Goal: Task Accomplishment & Management: Manage account settings

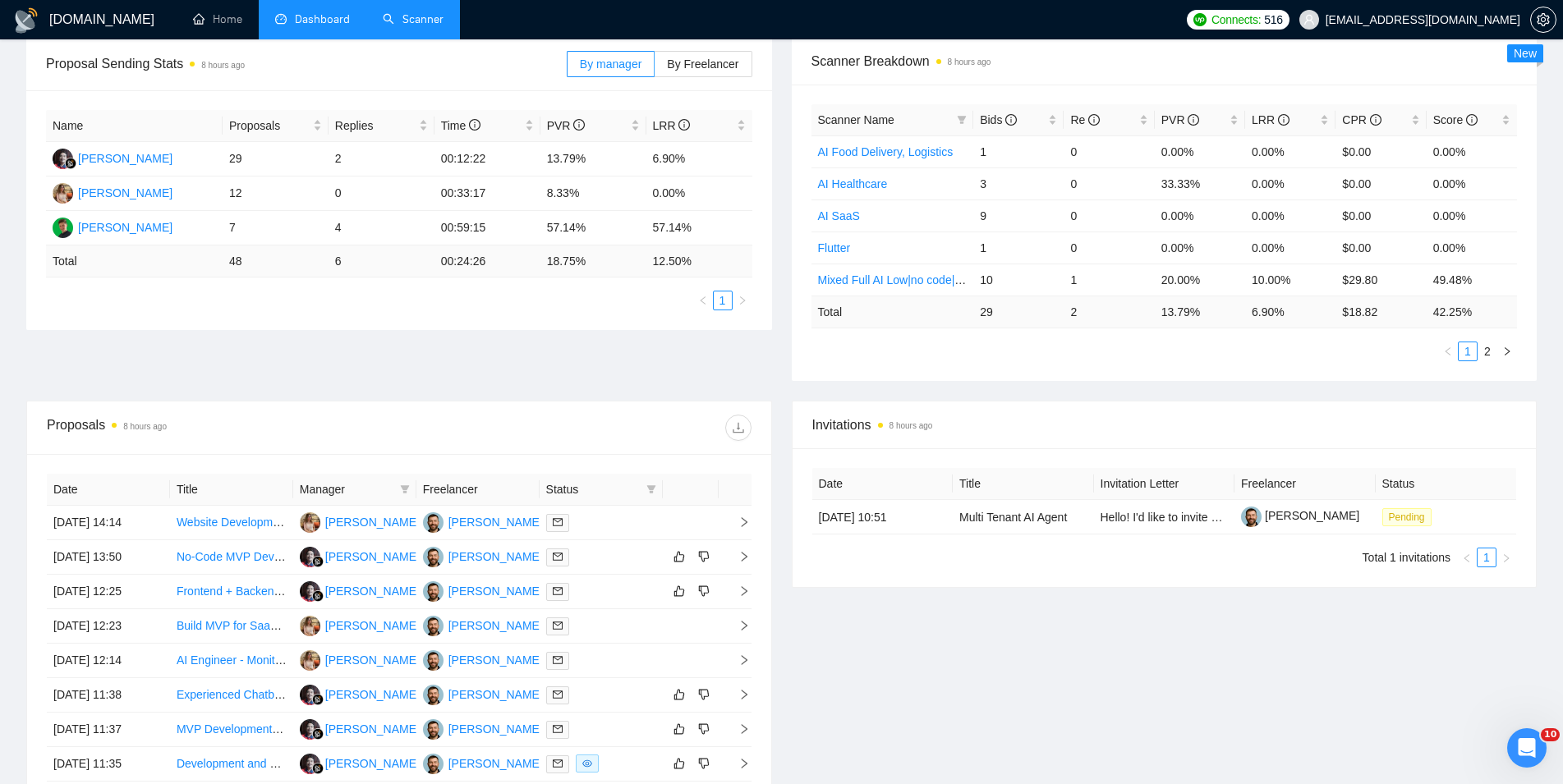
click at [415, 21] on link "Scanner" at bounding box center [414, 19] width 61 height 14
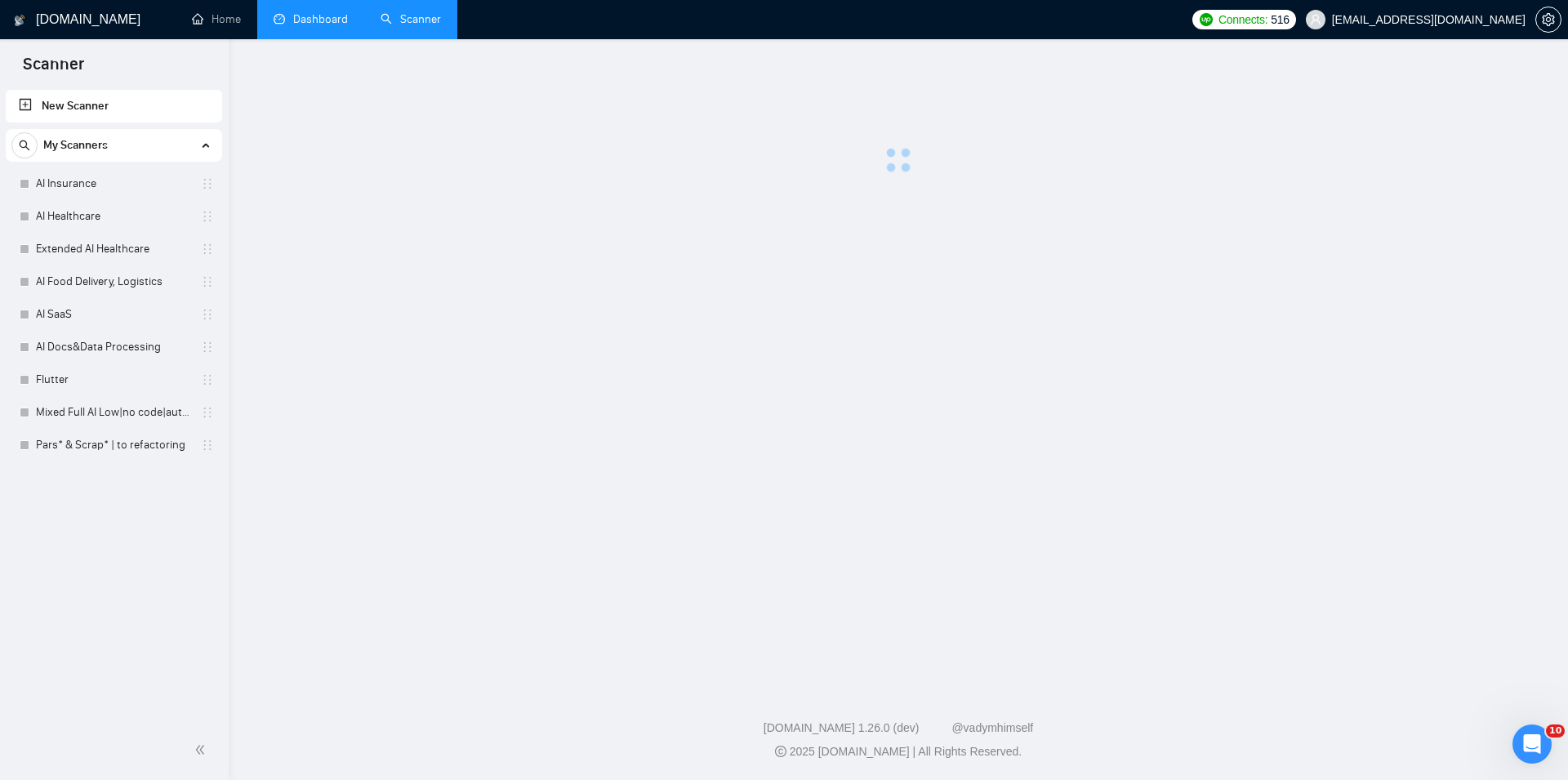
click at [313, 12] on link "Dashboard" at bounding box center [310, 19] width 74 height 14
click at [393, 12] on link "Scanner" at bounding box center [411, 19] width 60 height 14
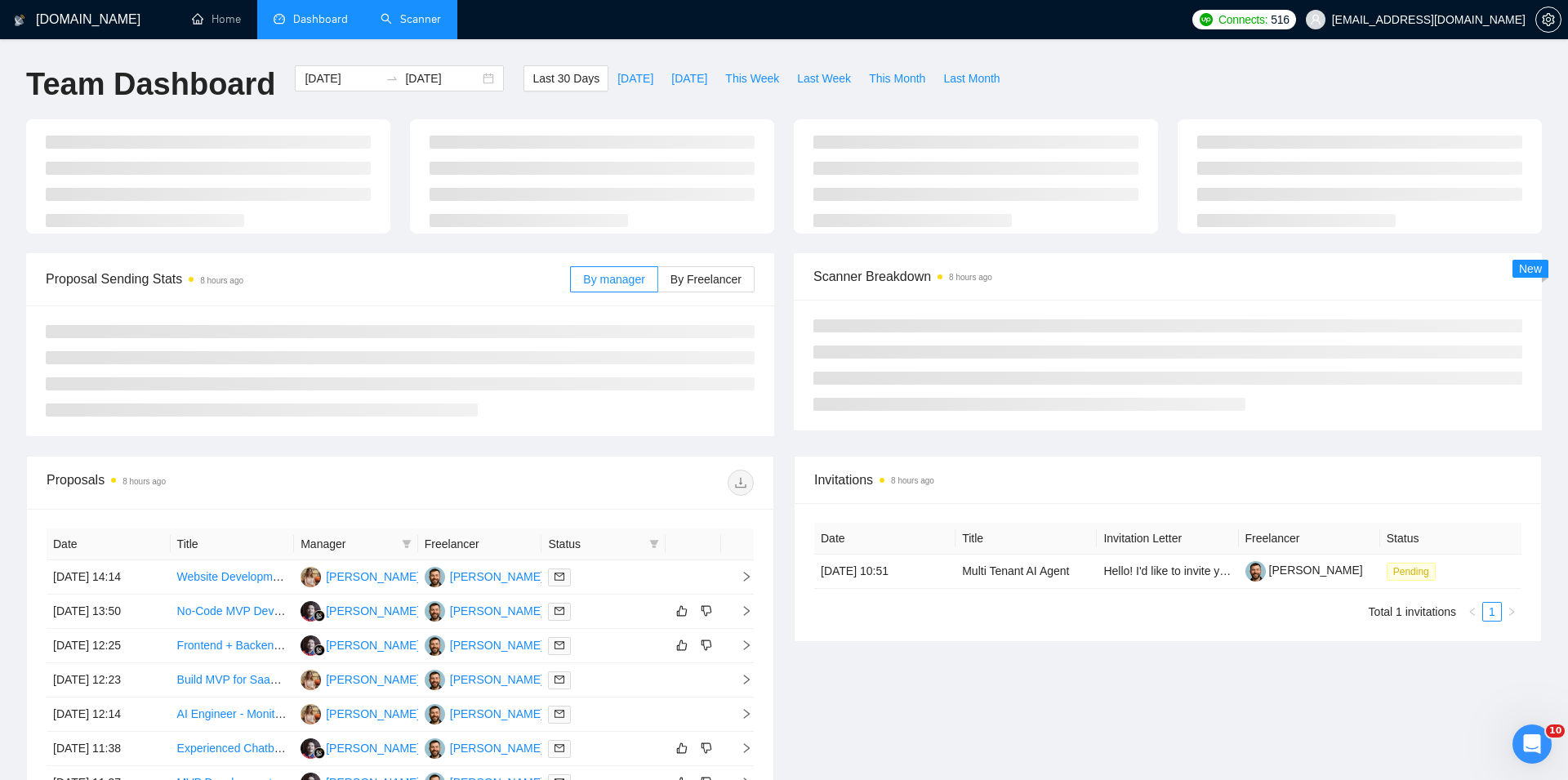
type input "[DATE]"
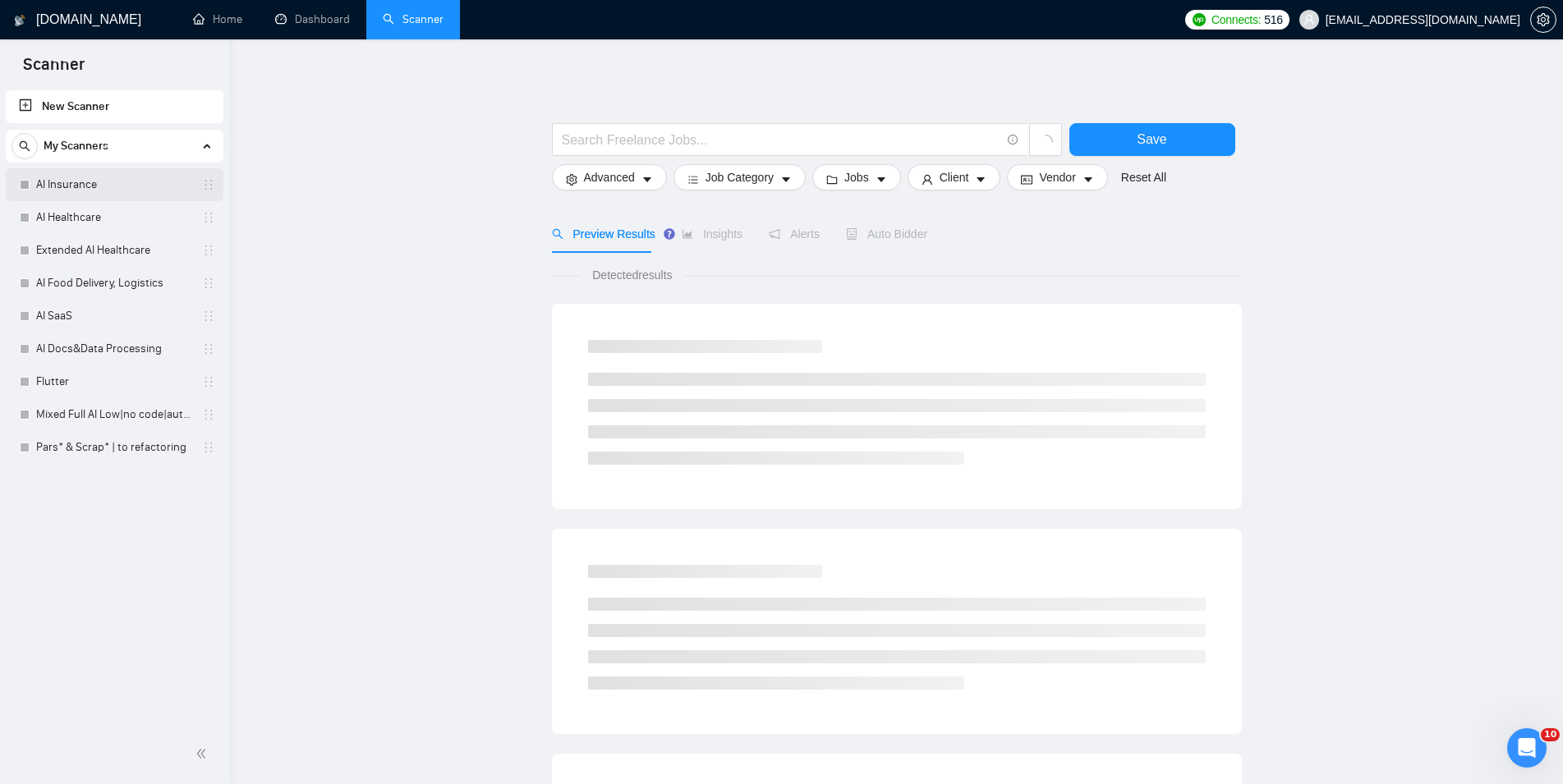
click at [105, 191] on link "AI Insurance" at bounding box center [114, 185] width 156 height 33
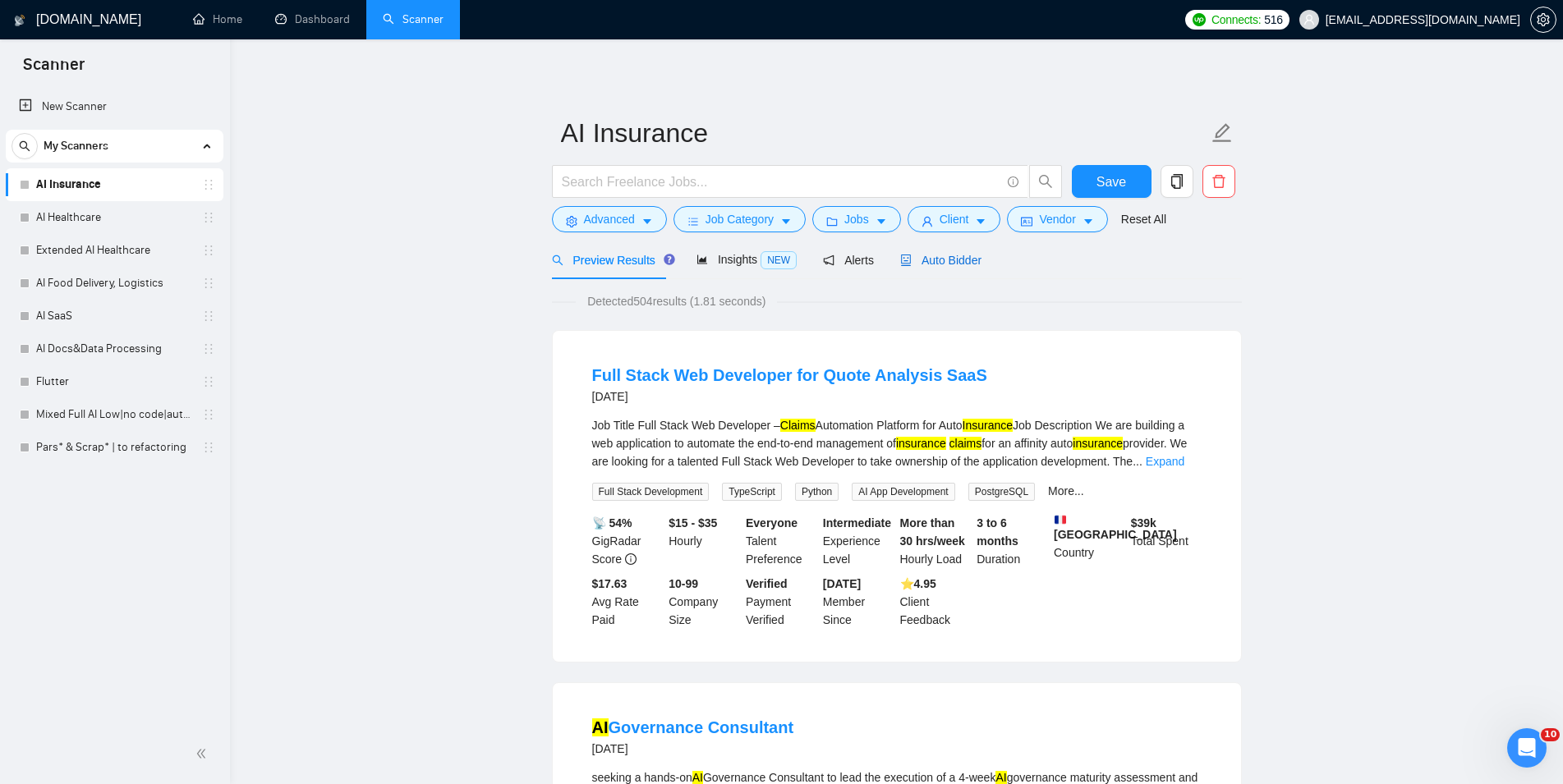
click at [965, 261] on span "Auto Bidder" at bounding box center [941, 261] width 82 height 13
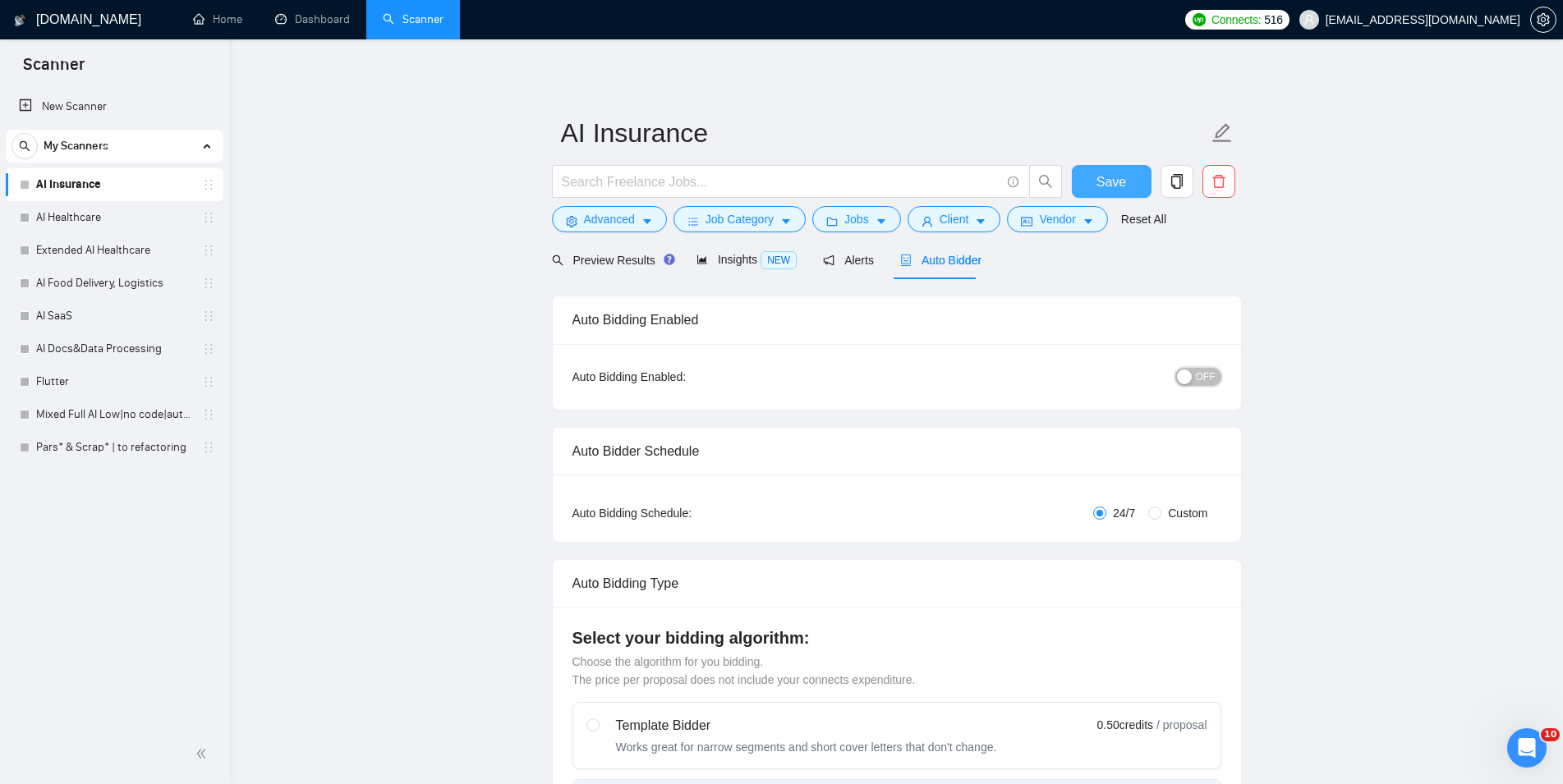
click at [1211, 373] on span "OFF" at bounding box center [1205, 376] width 20 height 18
click at [1116, 182] on span "Save" at bounding box center [1111, 182] width 29 height 21
click at [129, 210] on link "AI Healthcare" at bounding box center [114, 217] width 156 height 33
click at [944, 261] on span "Auto Bidder" at bounding box center [941, 261] width 82 height 13
click at [1204, 381] on span "OFF" at bounding box center [1205, 376] width 20 height 18
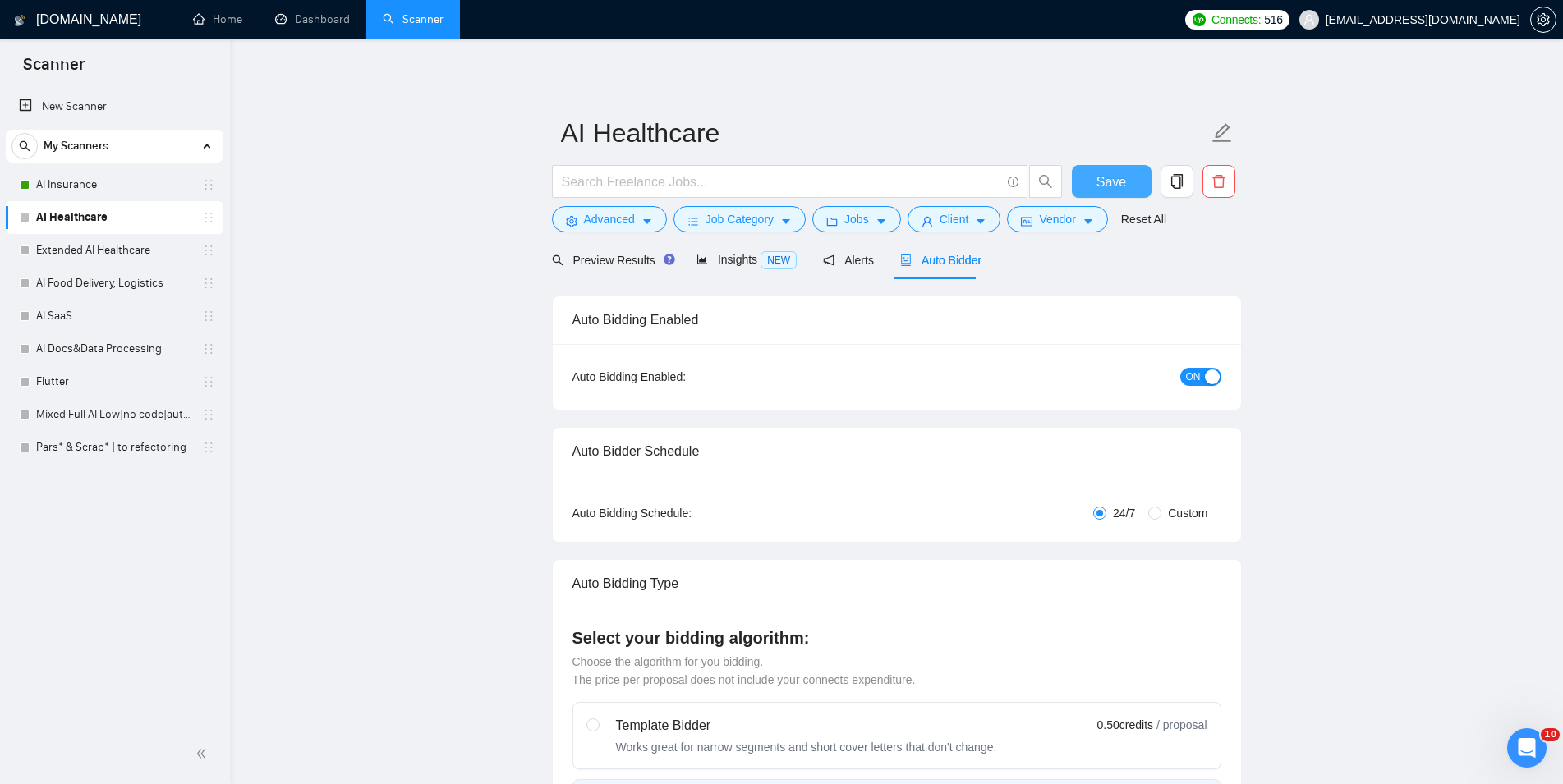
click at [1101, 181] on span "Save" at bounding box center [1111, 182] width 29 height 21
click at [137, 247] on link "Extended AI Healthcare" at bounding box center [114, 250] width 156 height 33
checkbox input "true"
click at [923, 258] on span "Auto Bidder" at bounding box center [941, 261] width 82 height 13
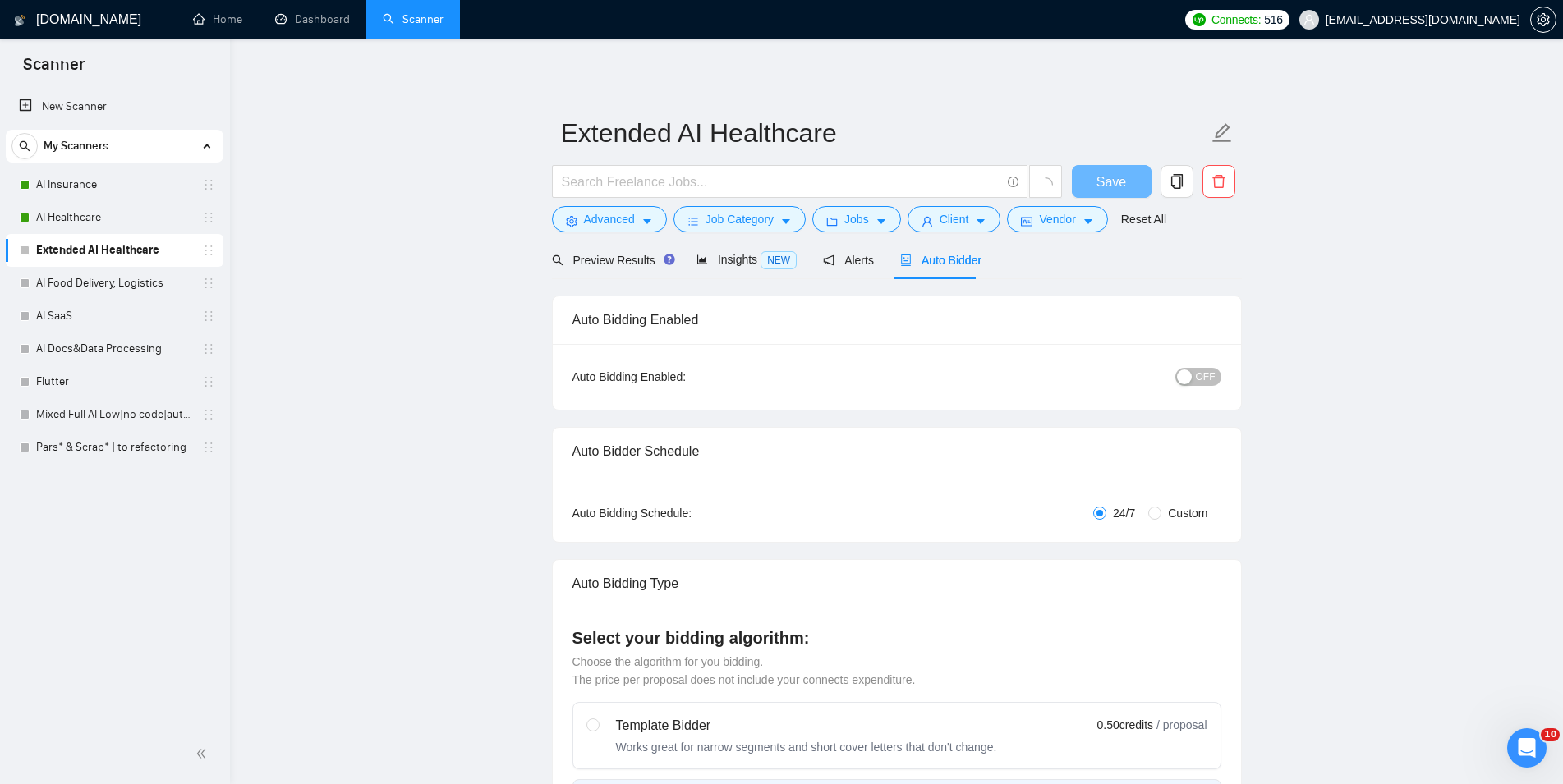
click at [1184, 373] on div "button" at bounding box center [1185, 377] width 15 height 15
checkbox input "true"
click at [1114, 185] on span "Save" at bounding box center [1121, 182] width 29 height 21
click at [155, 274] on link "AI Food Delivery, Logistics" at bounding box center [114, 283] width 156 height 33
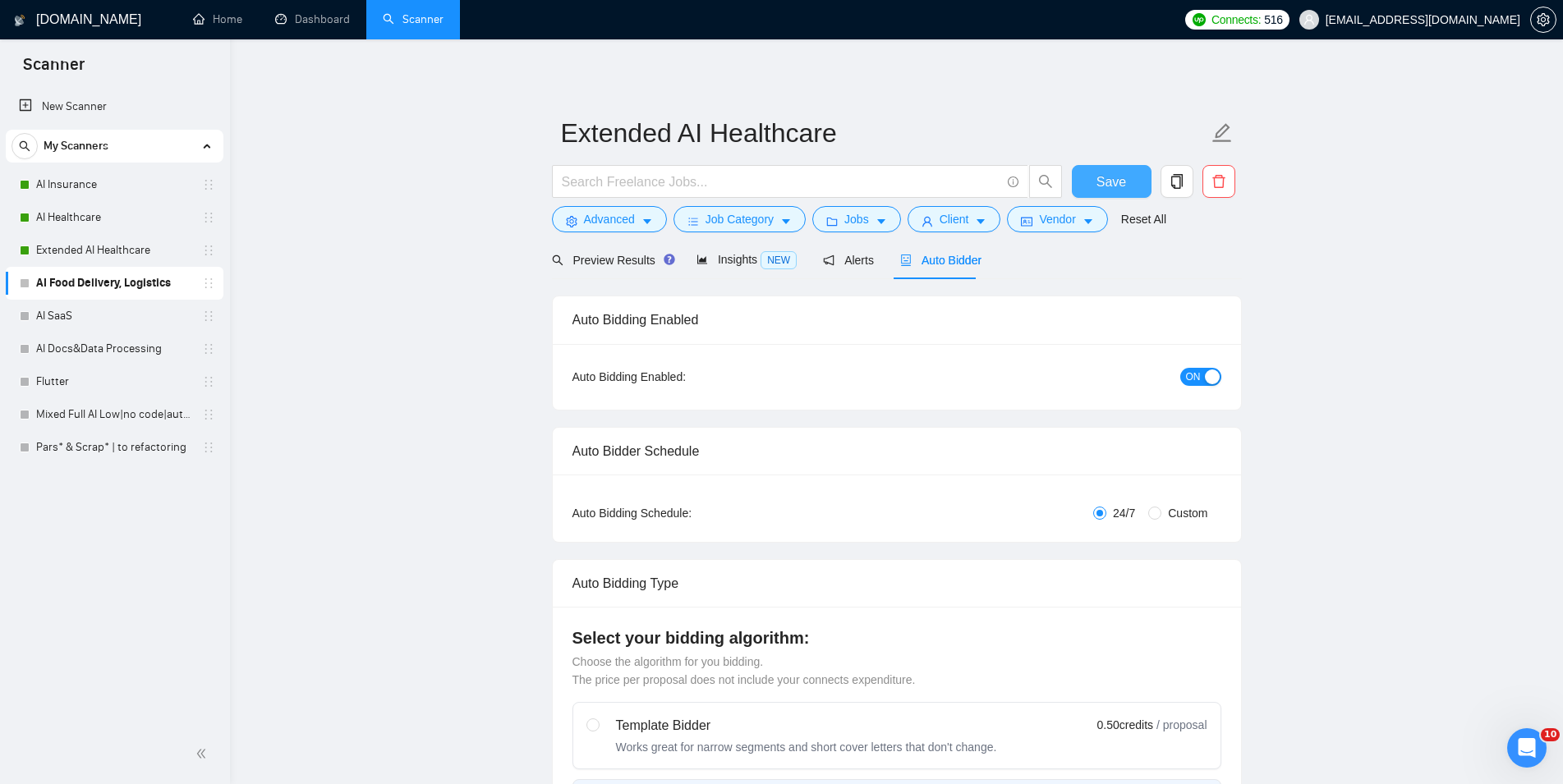
checkbox input "true"
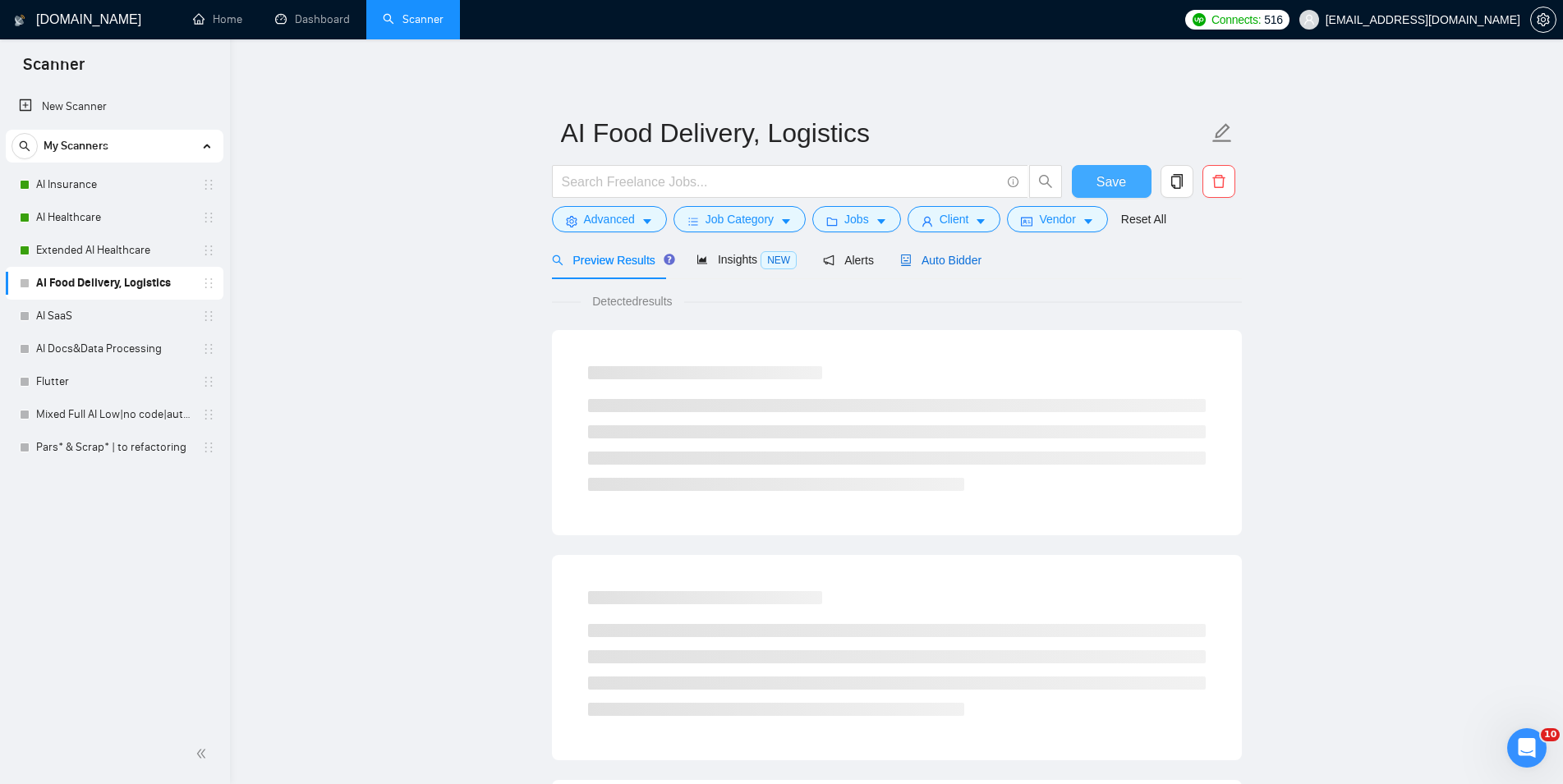
click at [963, 254] on span "Auto Bidder" at bounding box center [941, 261] width 82 height 13
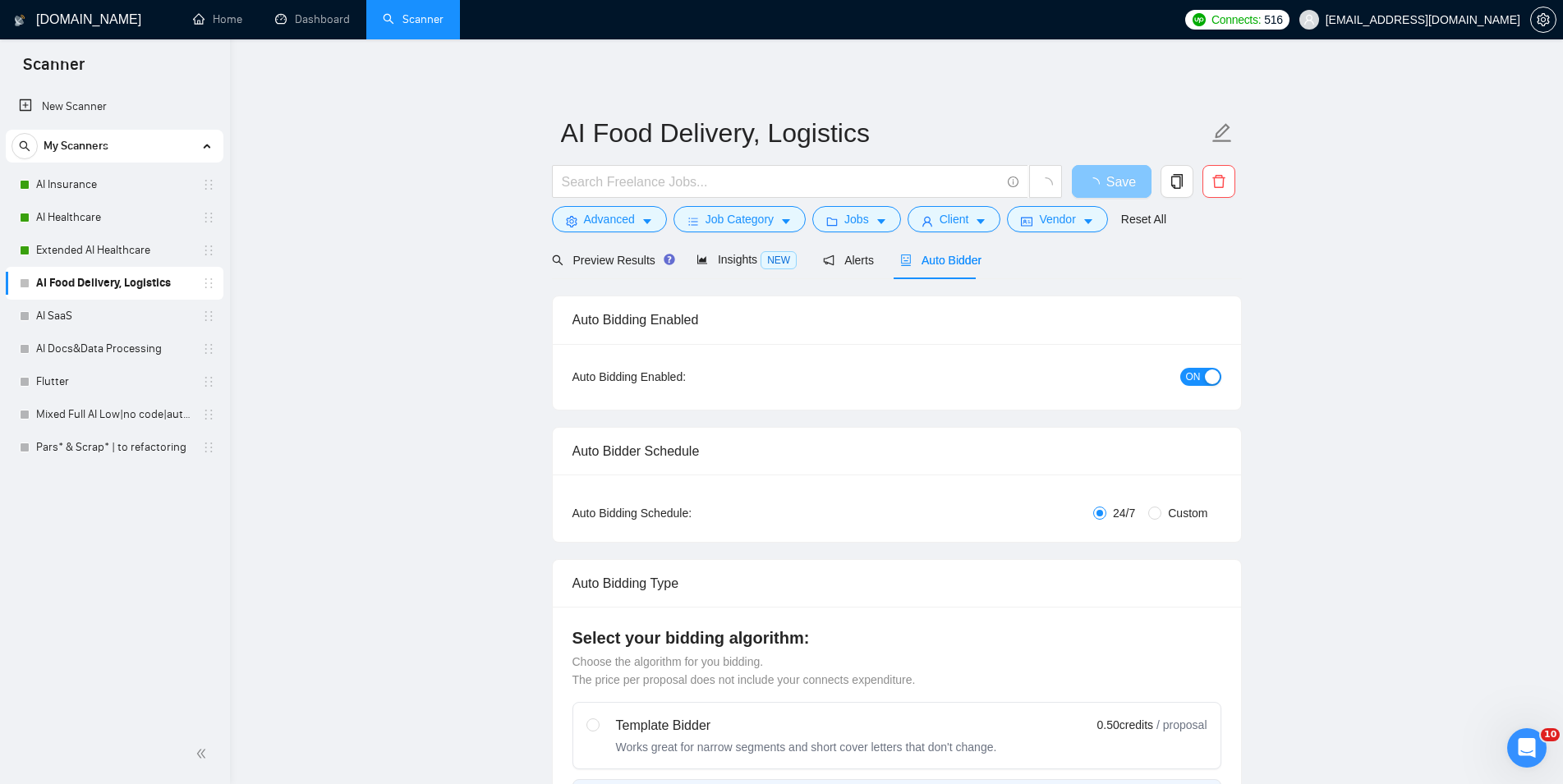
checkbox input "true"
click at [1110, 185] on span "Save" at bounding box center [1111, 182] width 29 height 21
checkbox input "true"
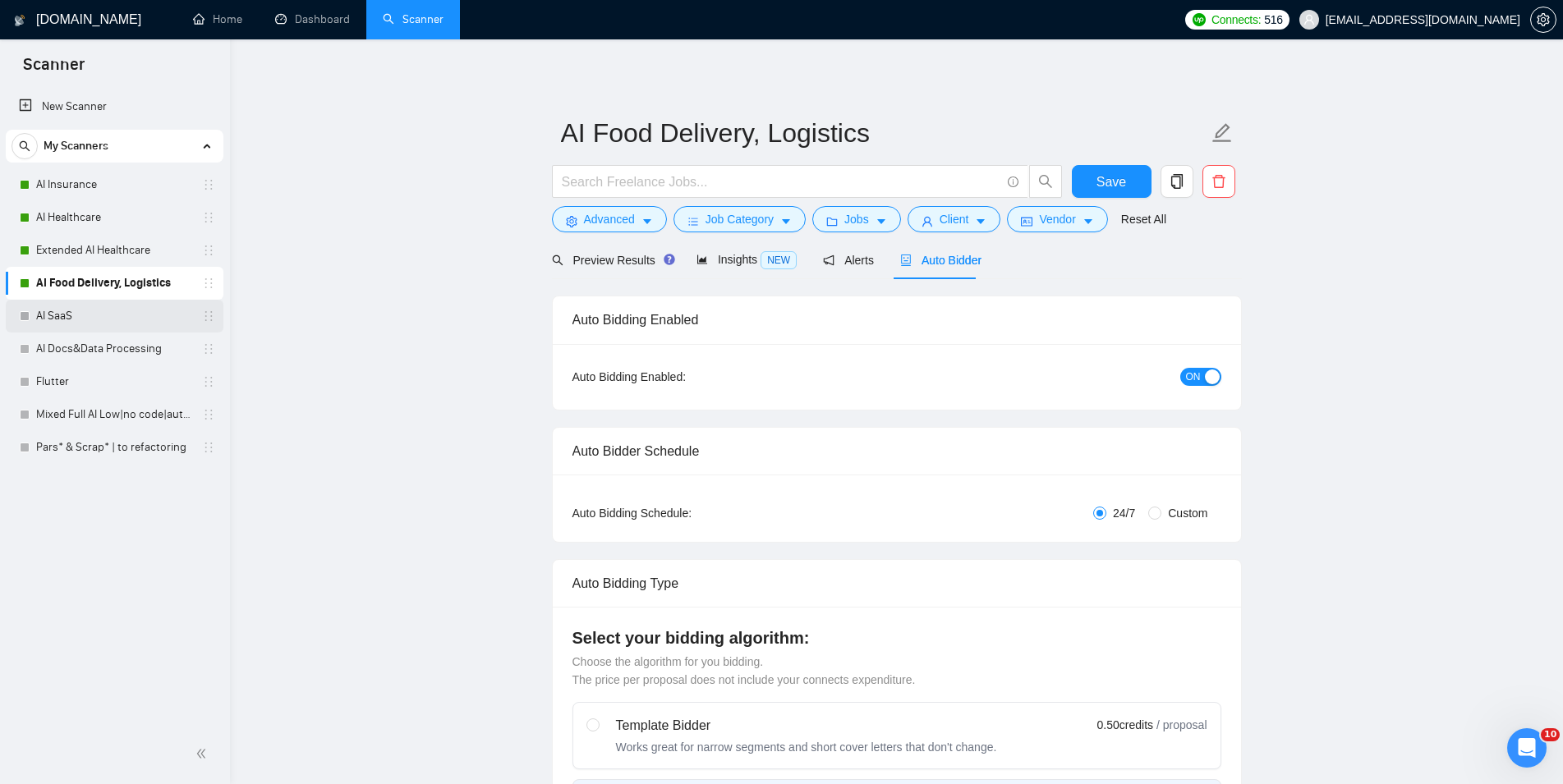
click at [65, 319] on link "AI SaaS" at bounding box center [114, 316] width 156 height 33
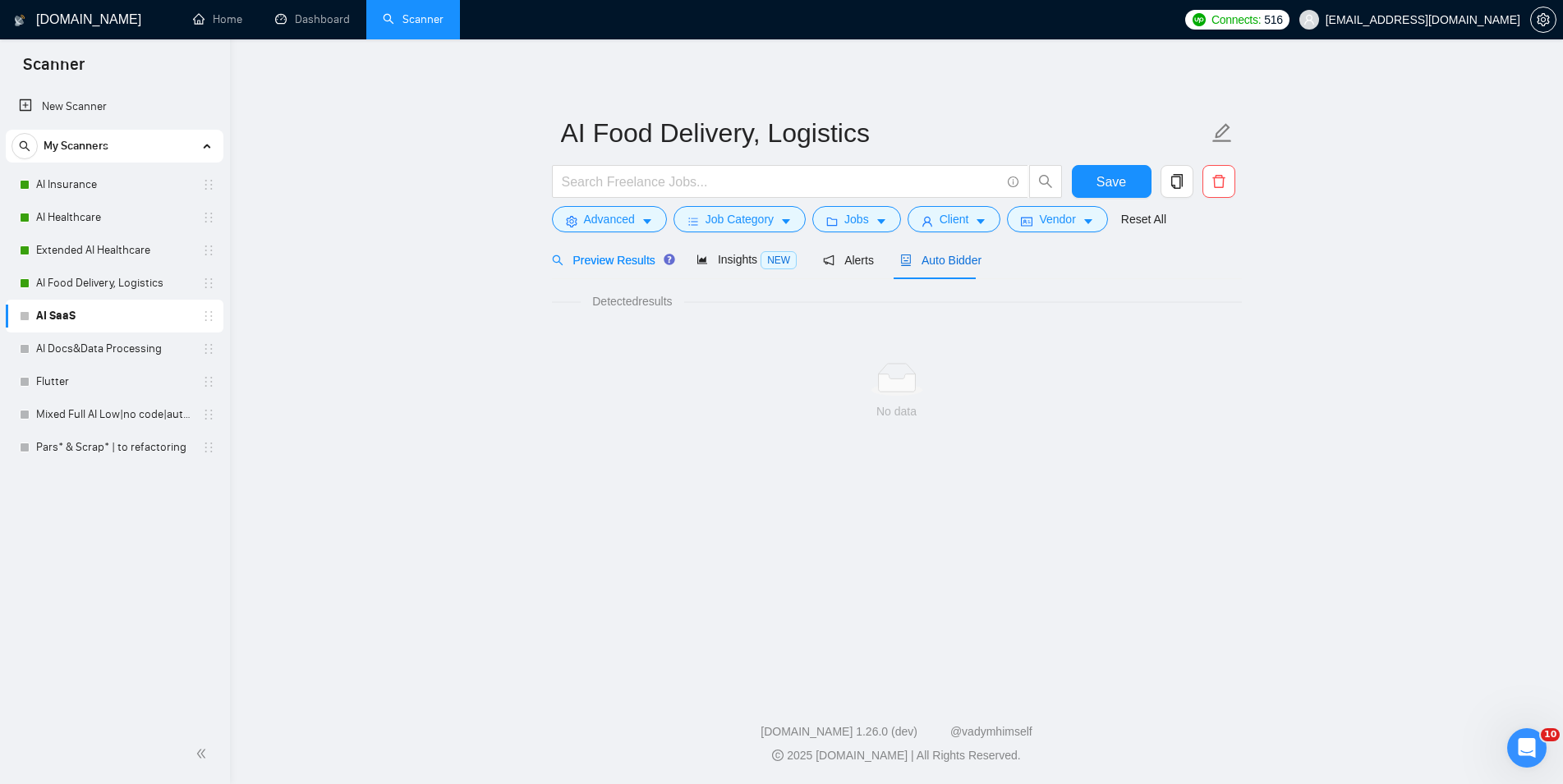
click at [949, 266] on span "Auto Bidder" at bounding box center [941, 261] width 82 height 13
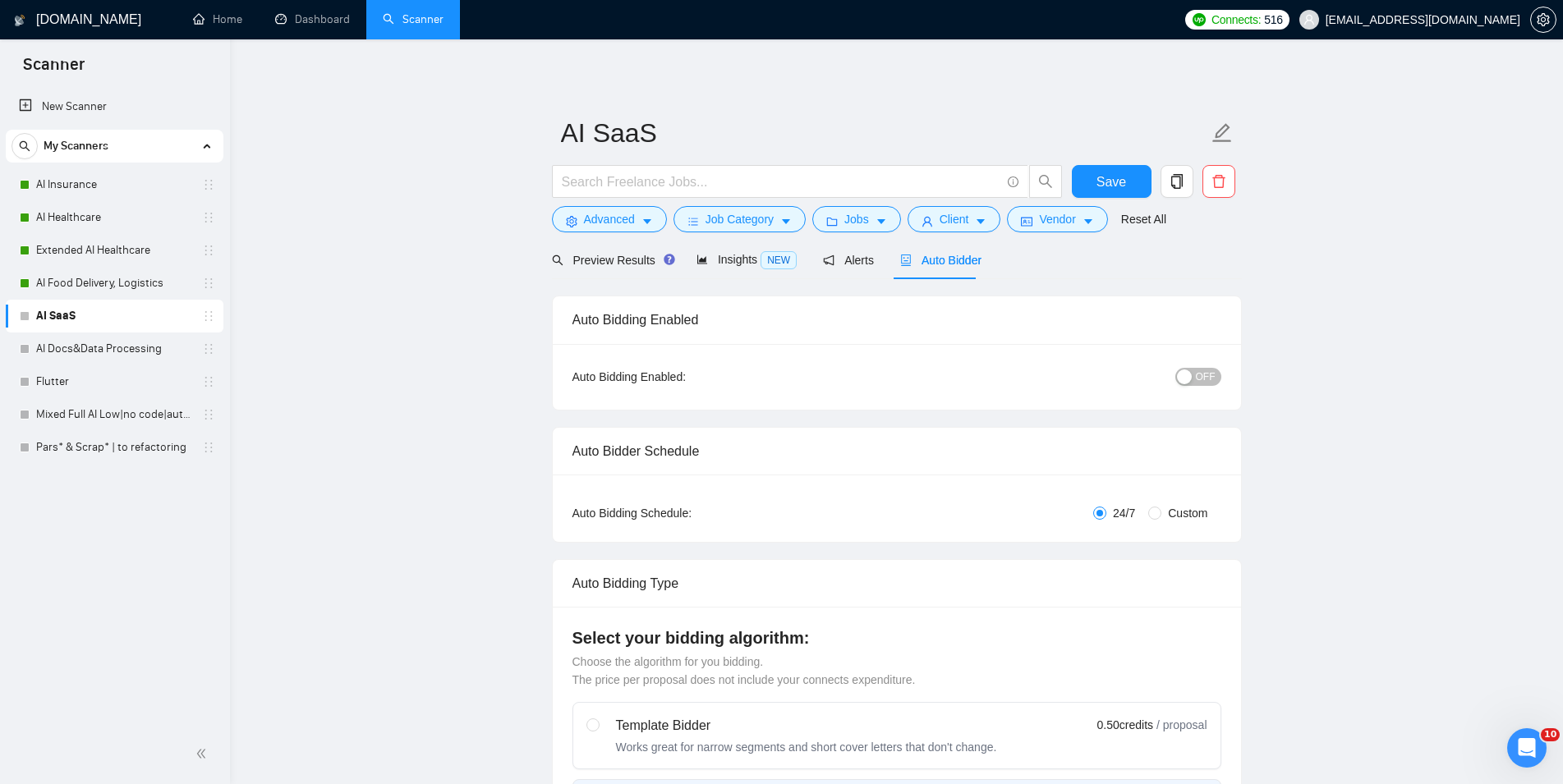
click at [1187, 381] on div "button" at bounding box center [1185, 377] width 15 height 15
click at [1098, 192] on button "Save" at bounding box center [1112, 181] width 80 height 33
click at [124, 359] on link "AI Docs&Data Processing" at bounding box center [114, 349] width 156 height 33
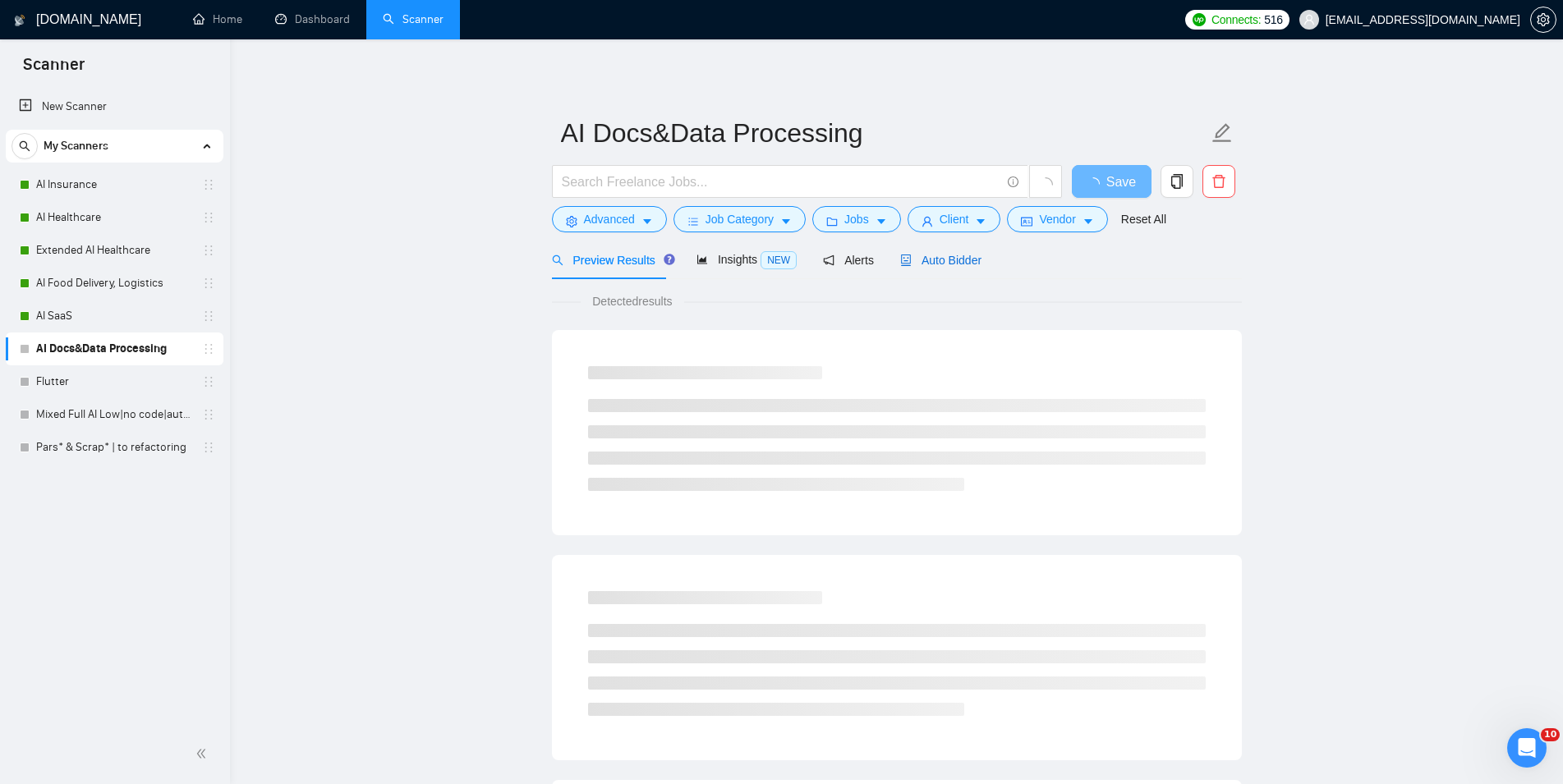
click at [954, 261] on span "Auto Bidder" at bounding box center [941, 261] width 82 height 13
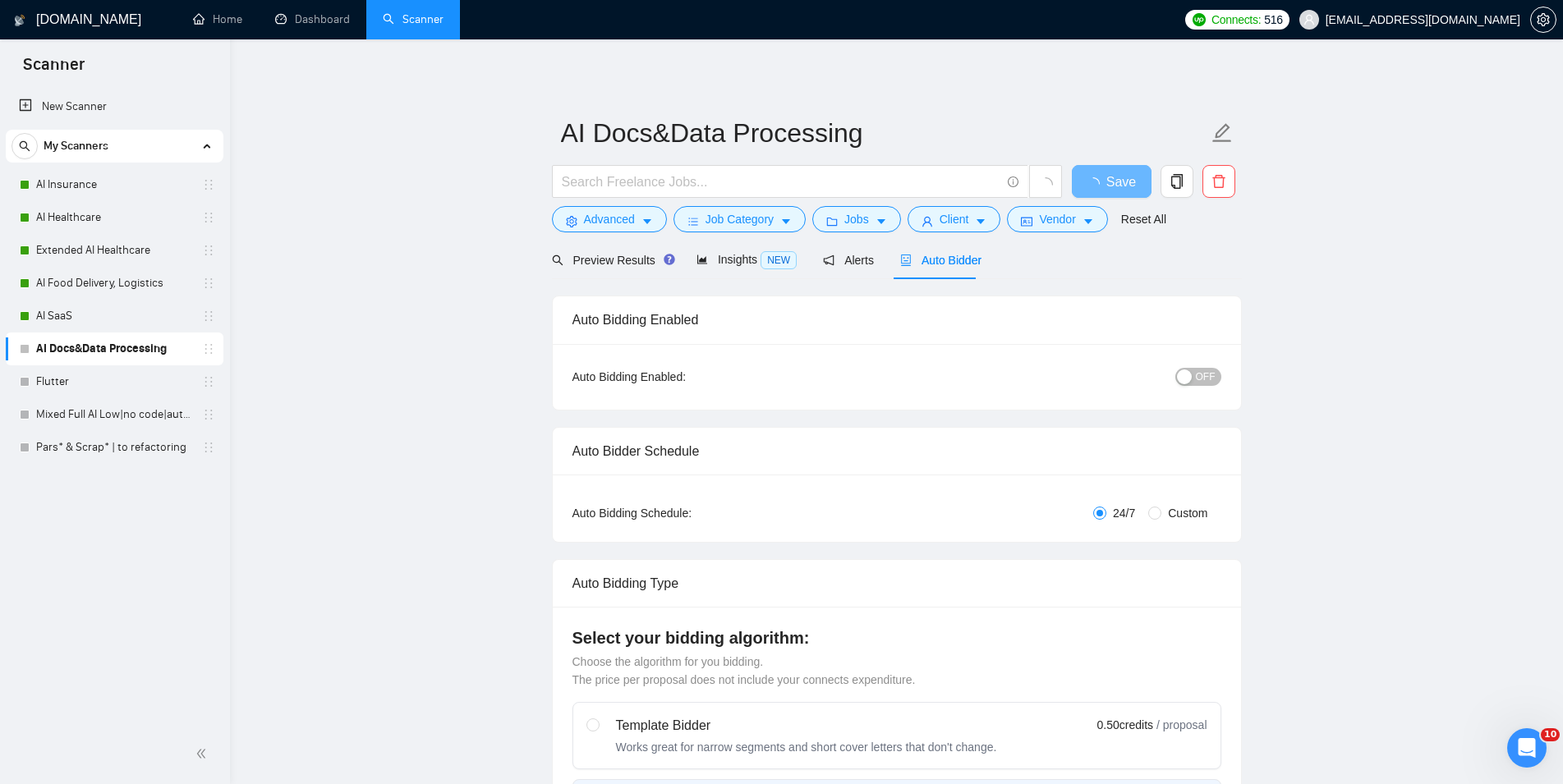
click at [1192, 374] on div "button" at bounding box center [1185, 377] width 15 height 15
click at [1115, 183] on span "Save" at bounding box center [1111, 182] width 29 height 21
click at [60, 381] on link "Flutter" at bounding box center [114, 381] width 156 height 33
click at [923, 260] on span "Auto Bidder" at bounding box center [941, 261] width 82 height 13
click at [1200, 379] on span "OFF" at bounding box center [1205, 376] width 20 height 18
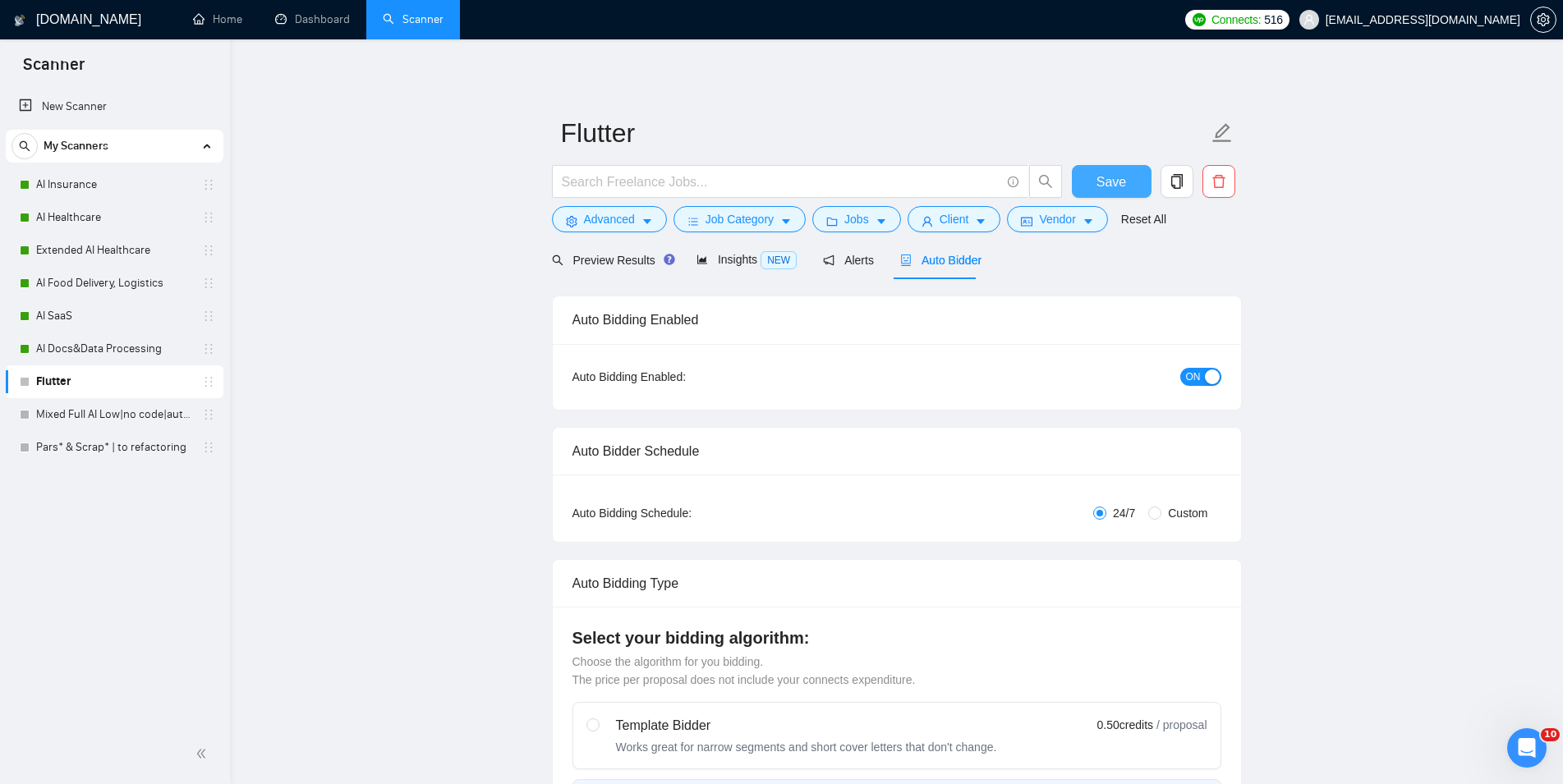
click at [1104, 187] on span "Save" at bounding box center [1111, 182] width 29 height 21
click at [125, 419] on link "Mixed Full AI Low|no code|automations" at bounding box center [114, 414] width 156 height 33
click at [962, 273] on div "Auto Bidder" at bounding box center [941, 260] width 82 height 39
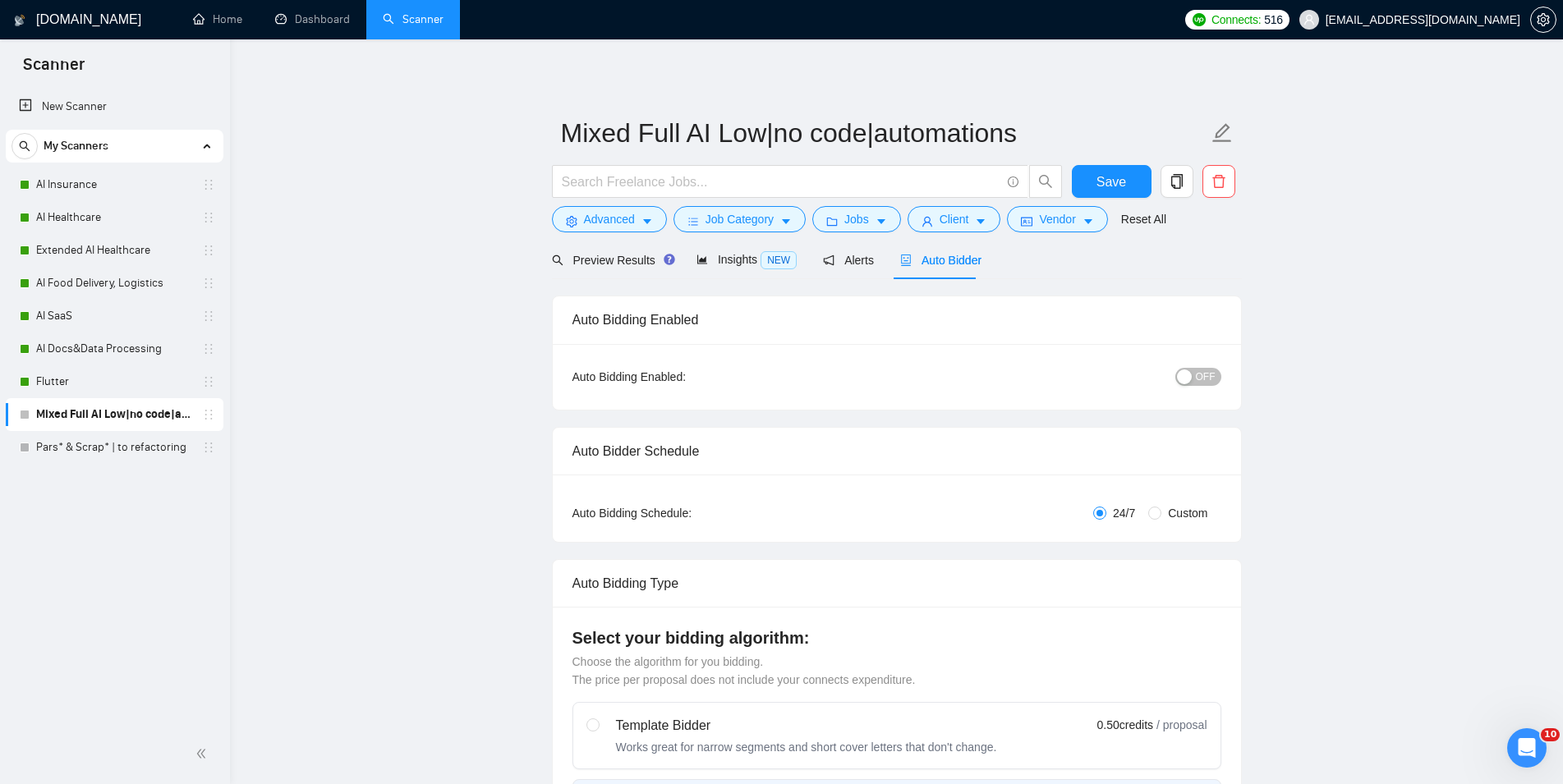
click at [1185, 378] on div "button" at bounding box center [1185, 377] width 15 height 15
checkbox input "true"
click at [1111, 181] on button "Save" at bounding box center [1112, 181] width 80 height 33
click at [1111, 181] on span "Save" at bounding box center [1111, 182] width 29 height 21
click at [123, 454] on link "Pars* & Scrap* | to refactoring" at bounding box center [114, 447] width 156 height 33
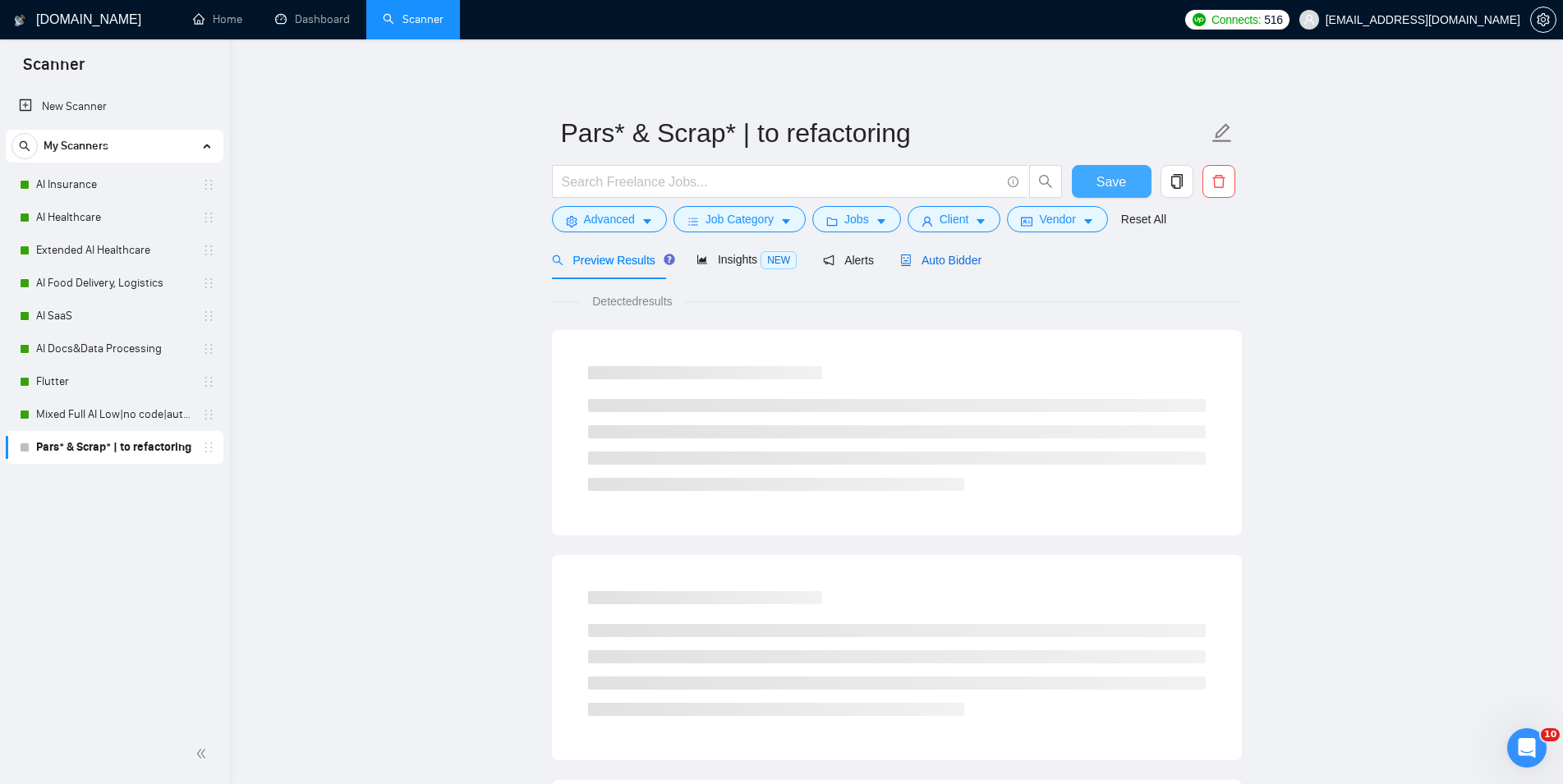
click at [948, 264] on span "Auto Bidder" at bounding box center [941, 261] width 82 height 13
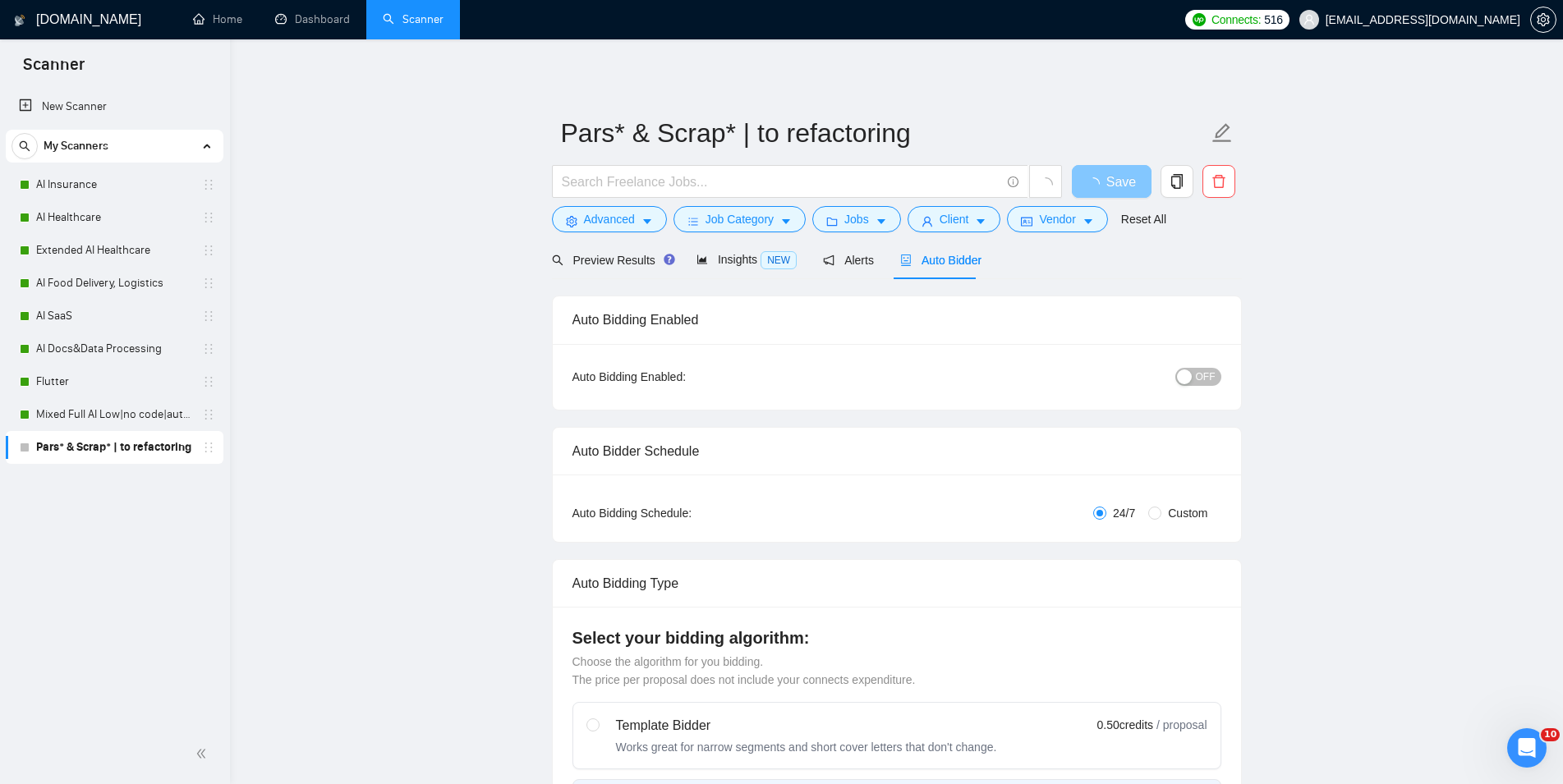
click at [1204, 385] on span "OFF" at bounding box center [1205, 376] width 20 height 18
click at [1119, 182] on span "Save" at bounding box center [1111, 182] width 29 height 21
click at [318, 27] on link "Dashboard" at bounding box center [312, 19] width 75 height 14
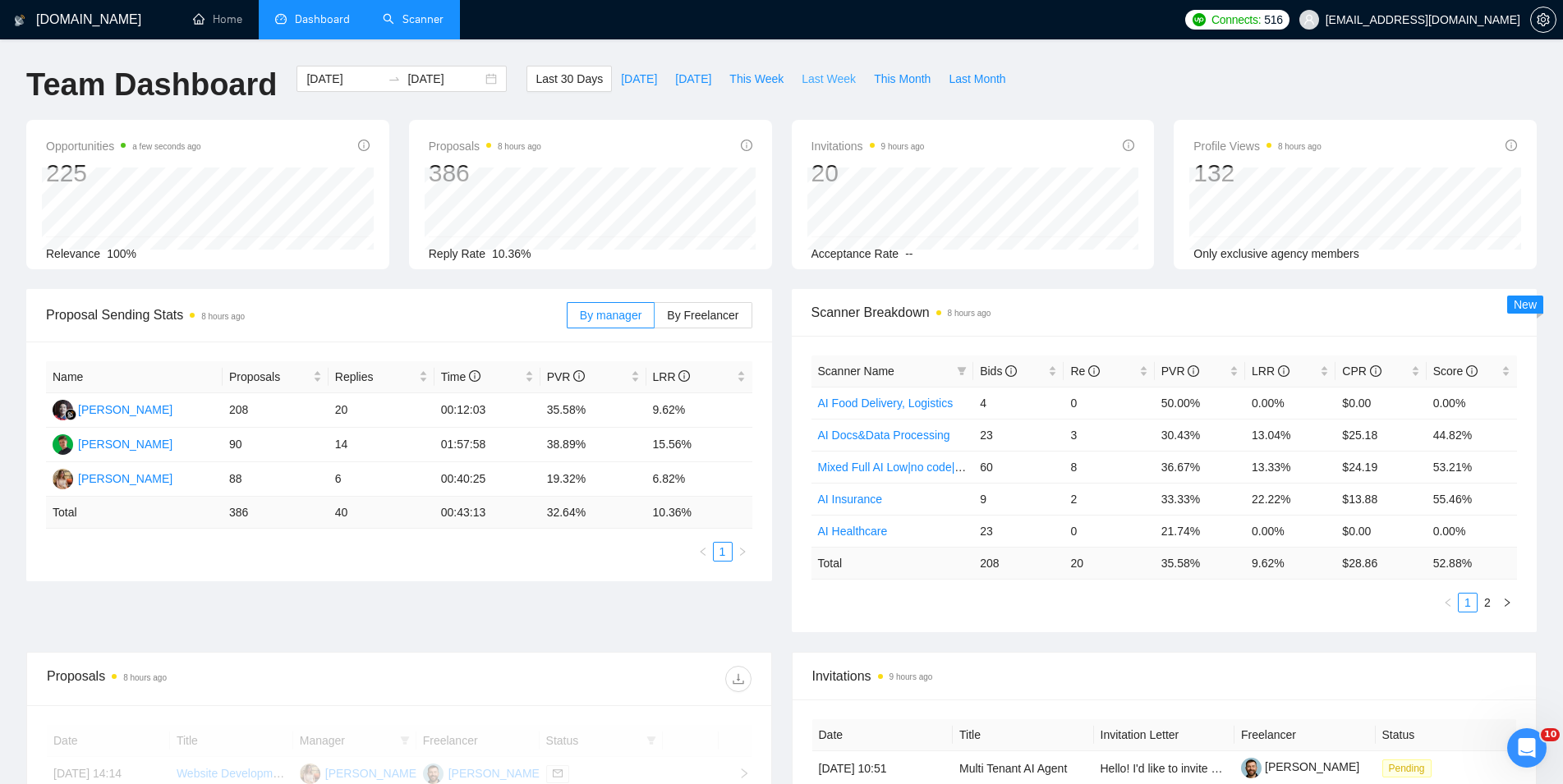
click at [802, 80] on span "Last Week" at bounding box center [828, 79] width 54 height 18
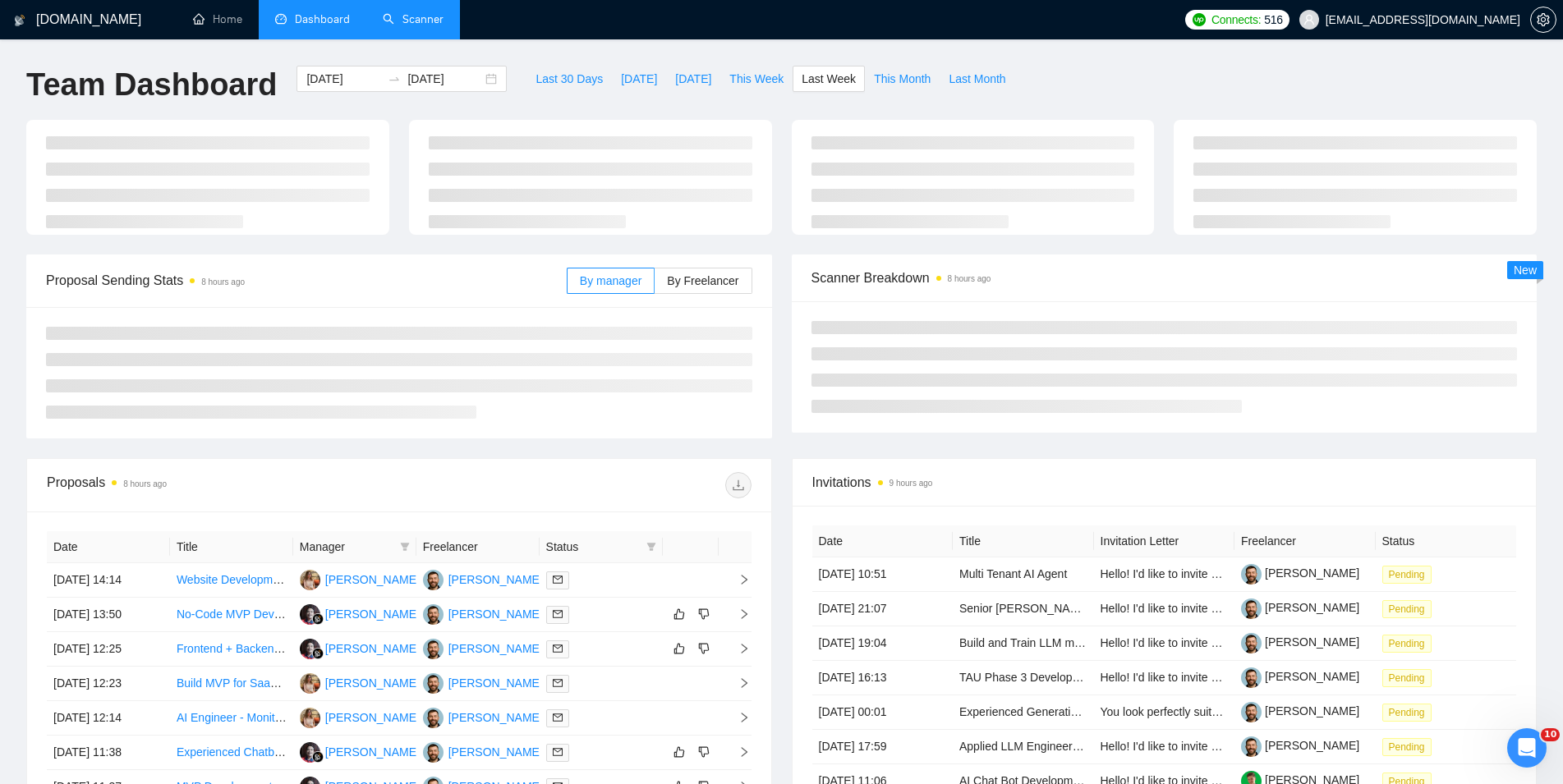
type input "[DATE]"
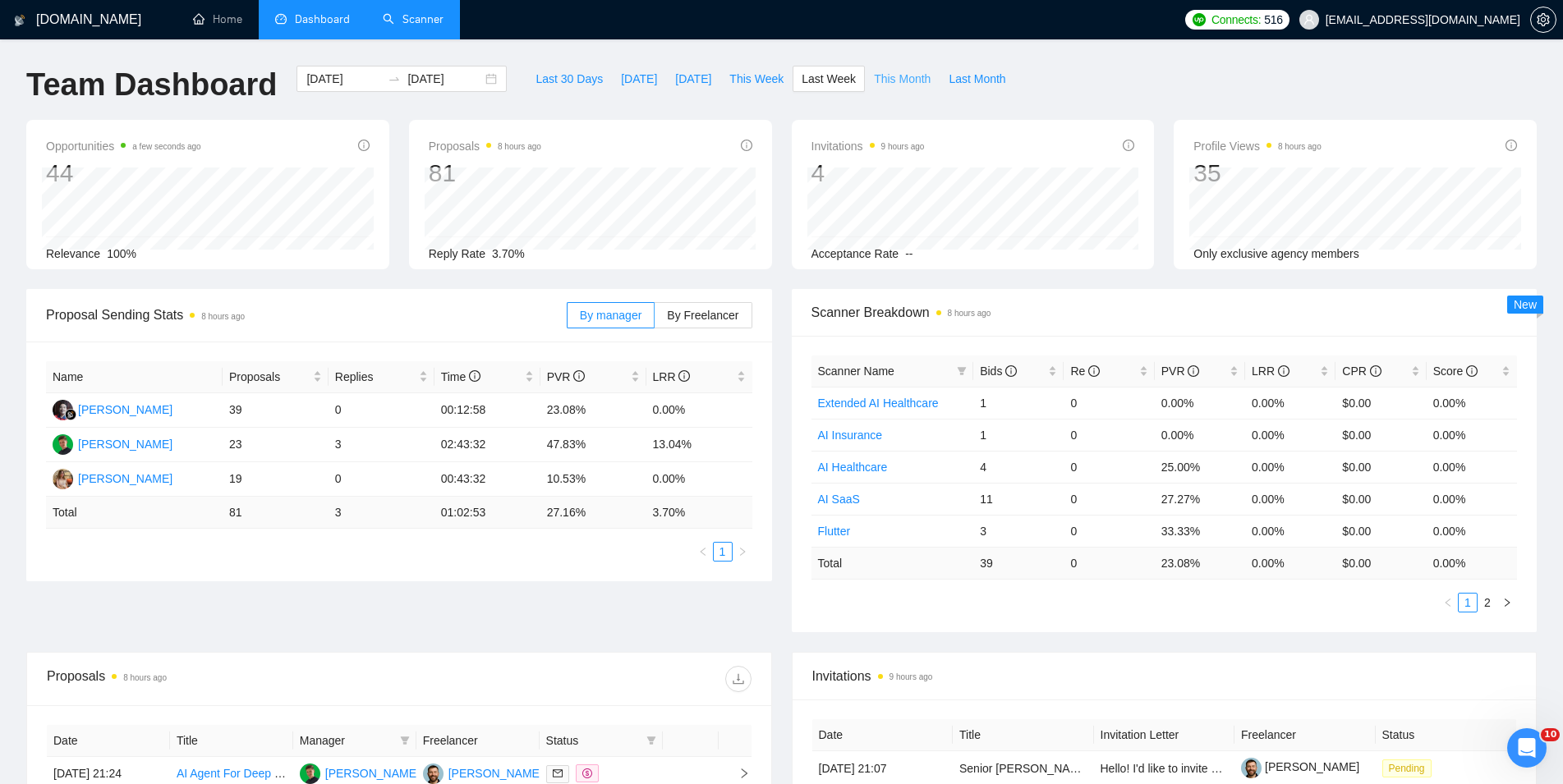
click at [880, 82] on span "This Month" at bounding box center [903, 79] width 57 height 18
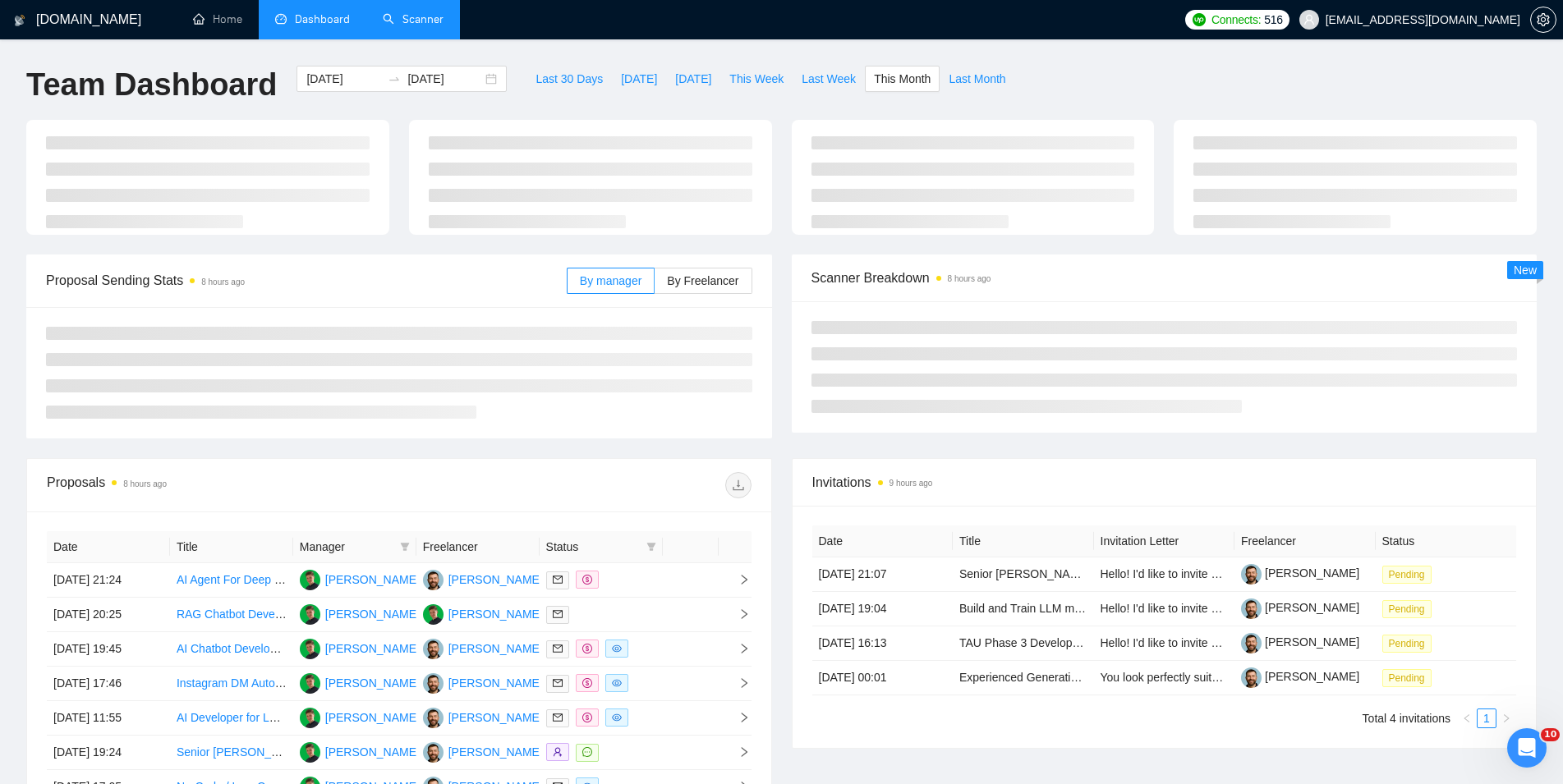
type input "[DATE]"
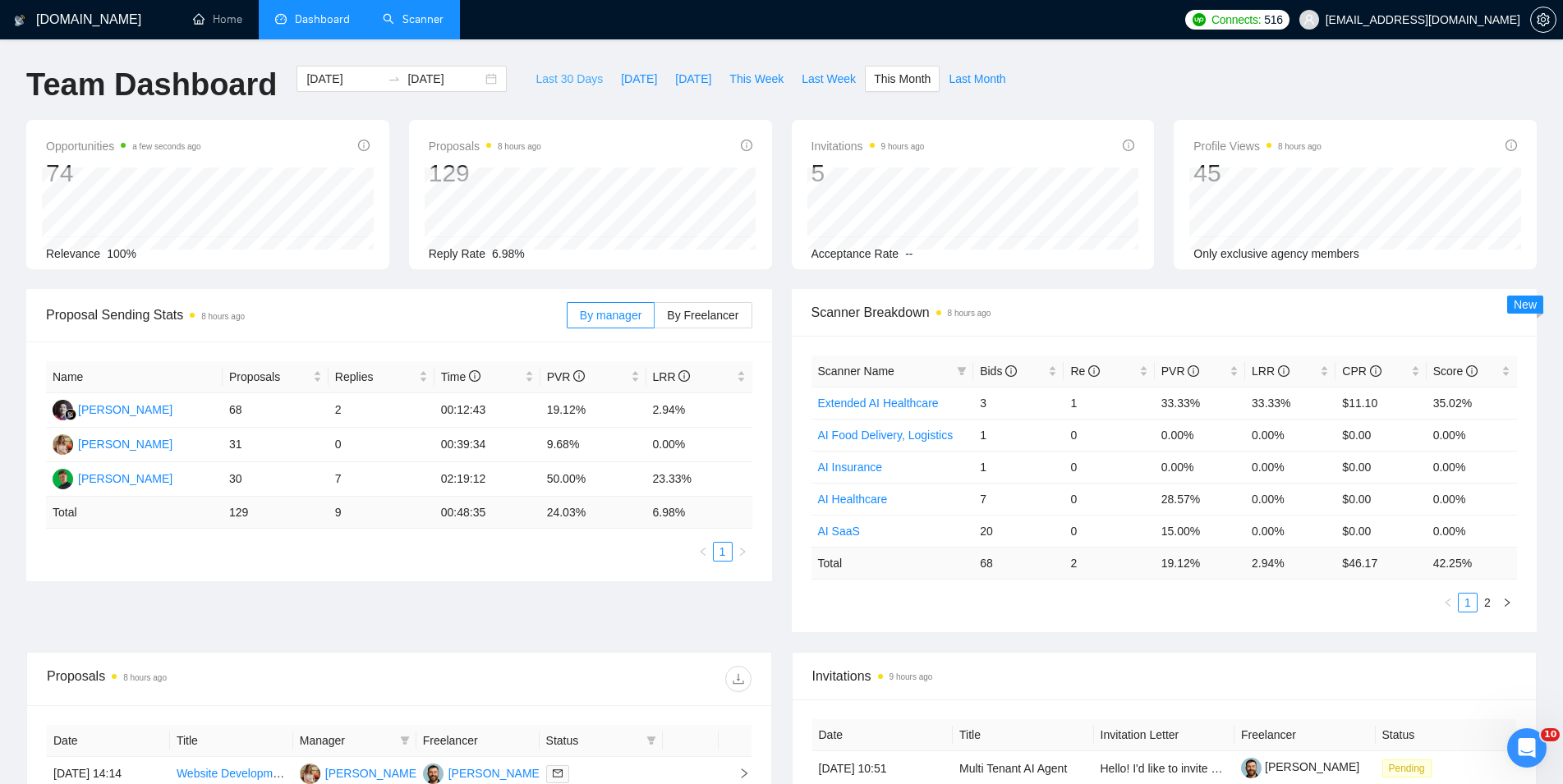
click at [539, 82] on span "Last 30 Days" at bounding box center [569, 79] width 67 height 18
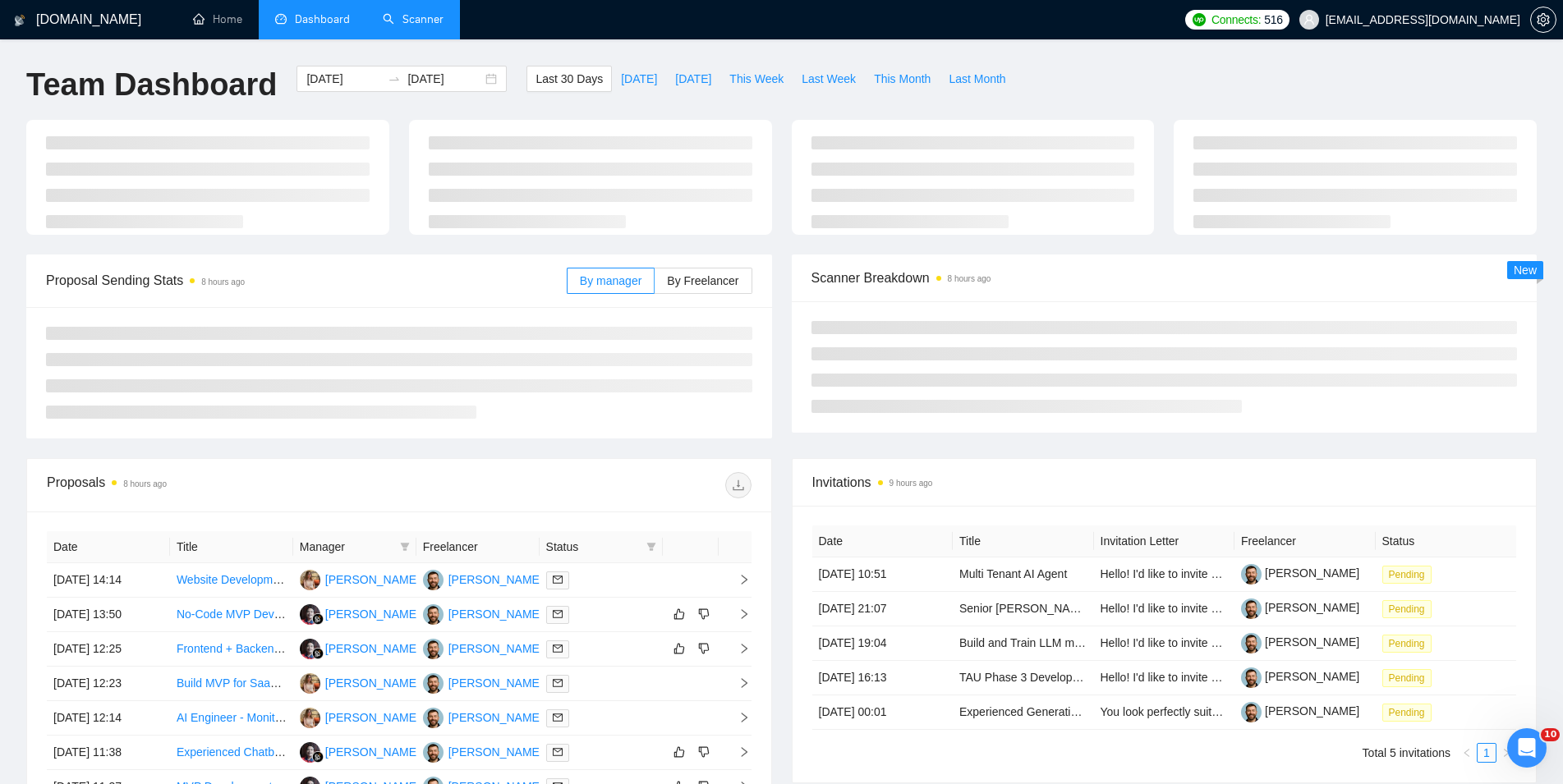
type input "[DATE]"
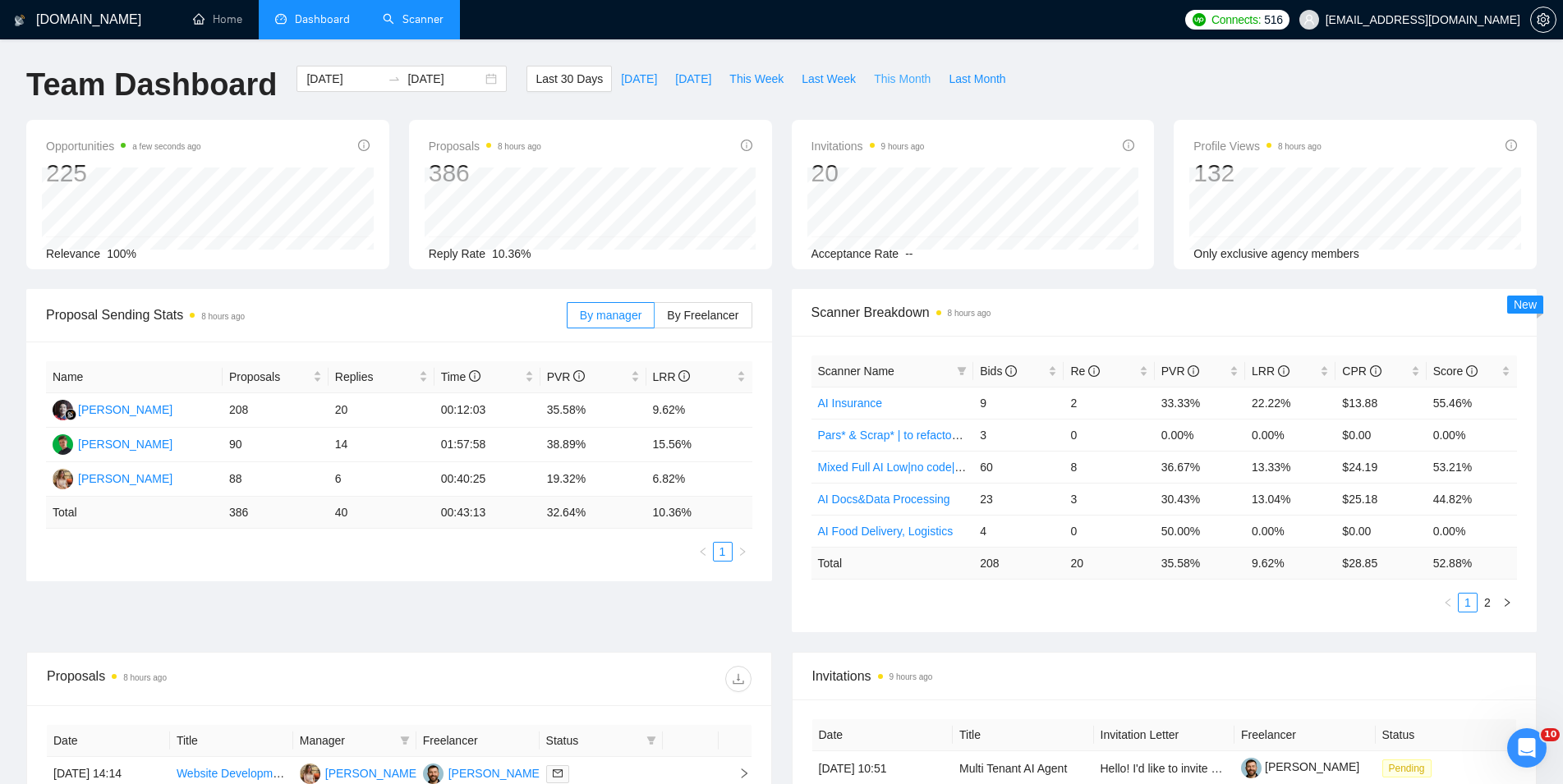
click at [892, 78] on span "This Month" at bounding box center [903, 79] width 57 height 18
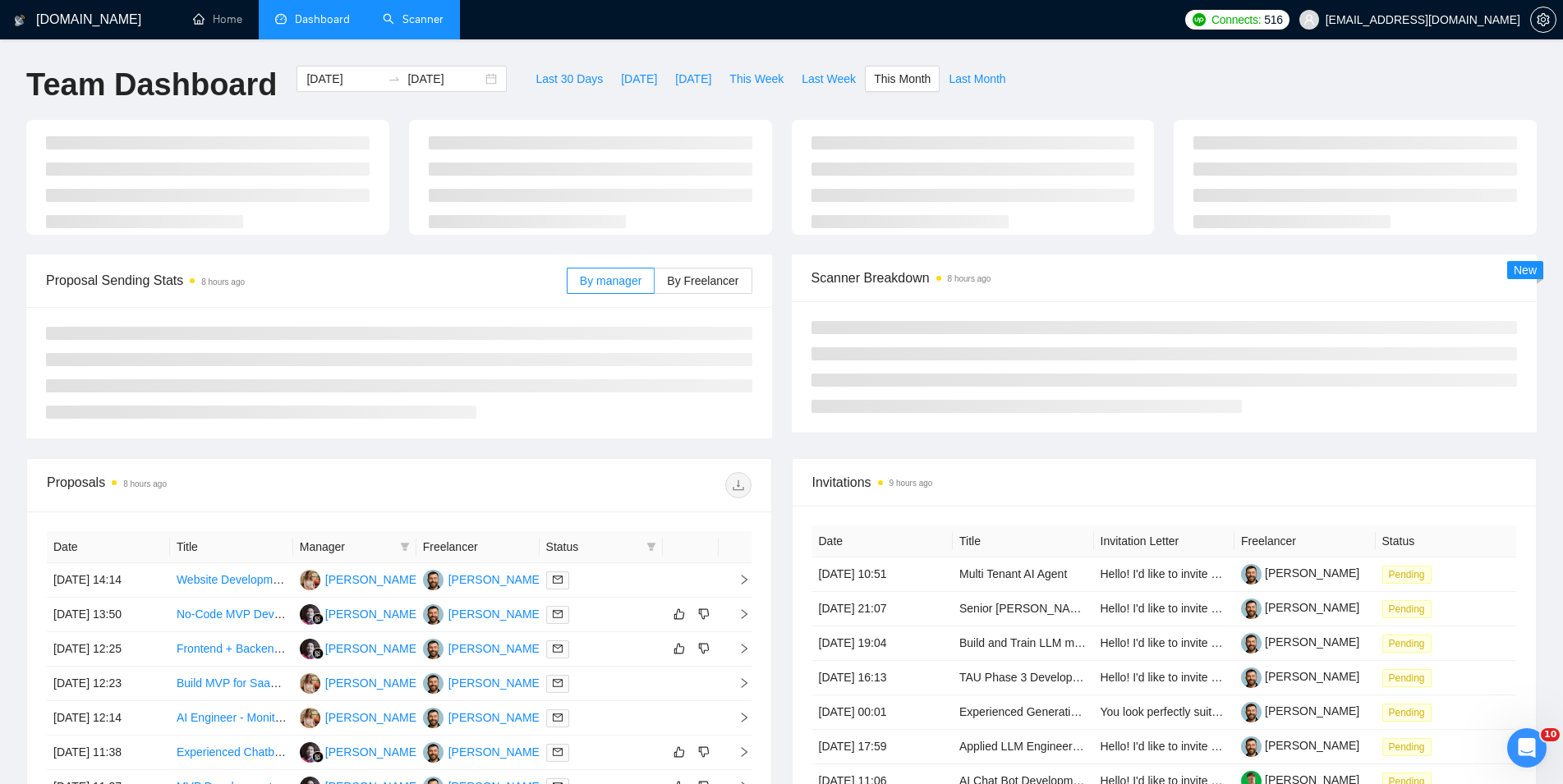
type input "[DATE]"
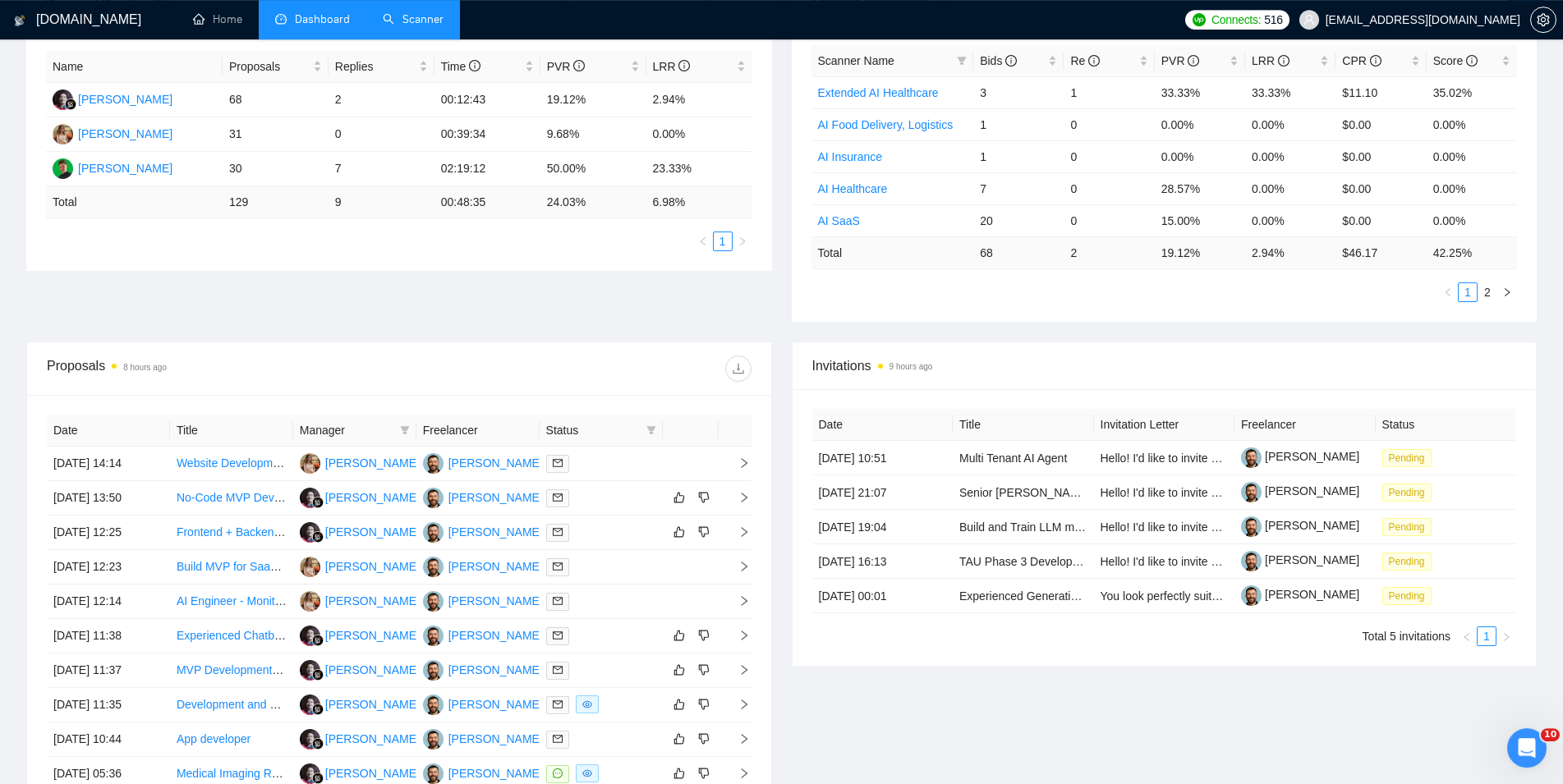
scroll to position [335, 0]
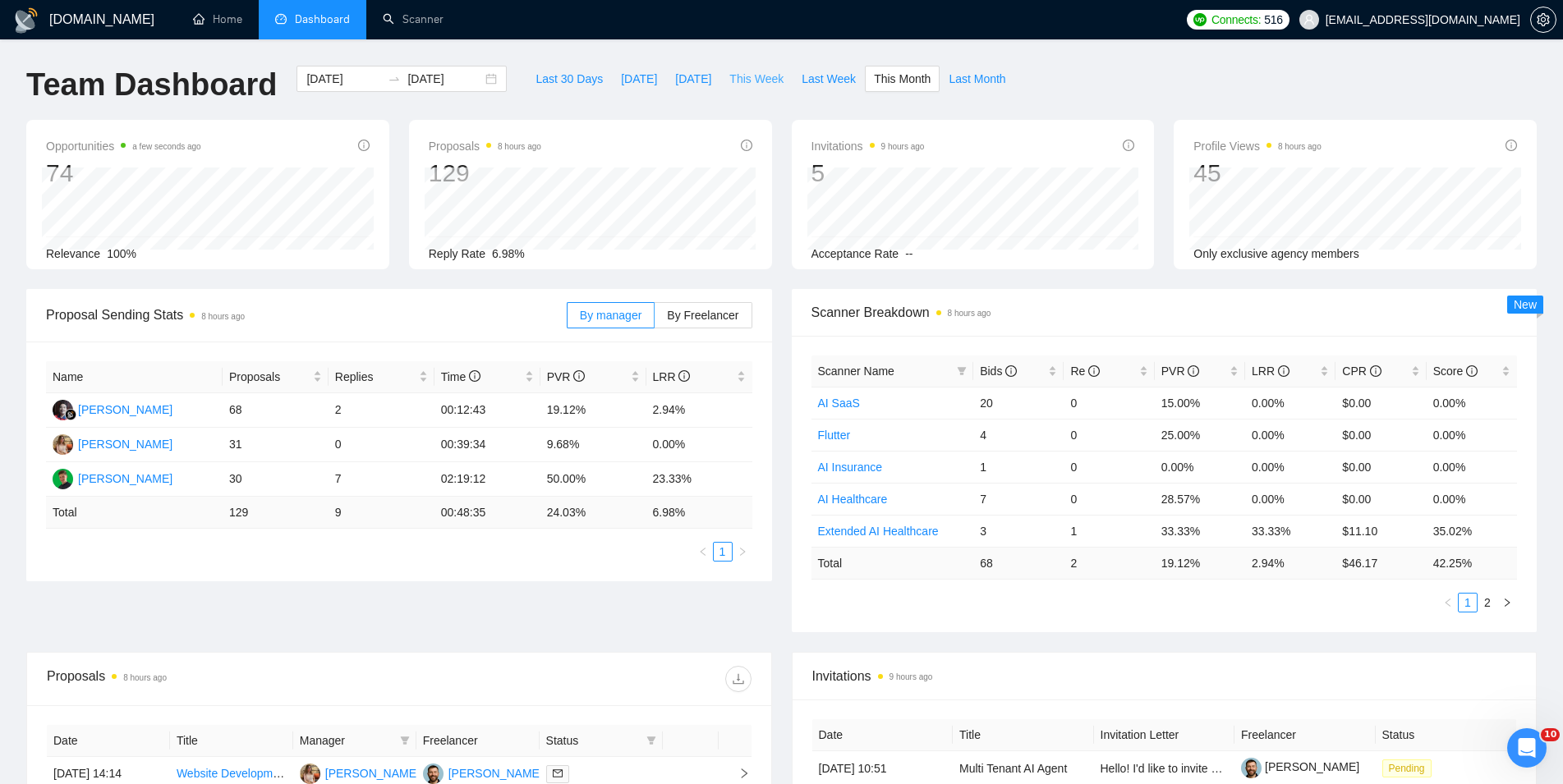
click at [767, 89] on button "This Week" at bounding box center [757, 79] width 72 height 27
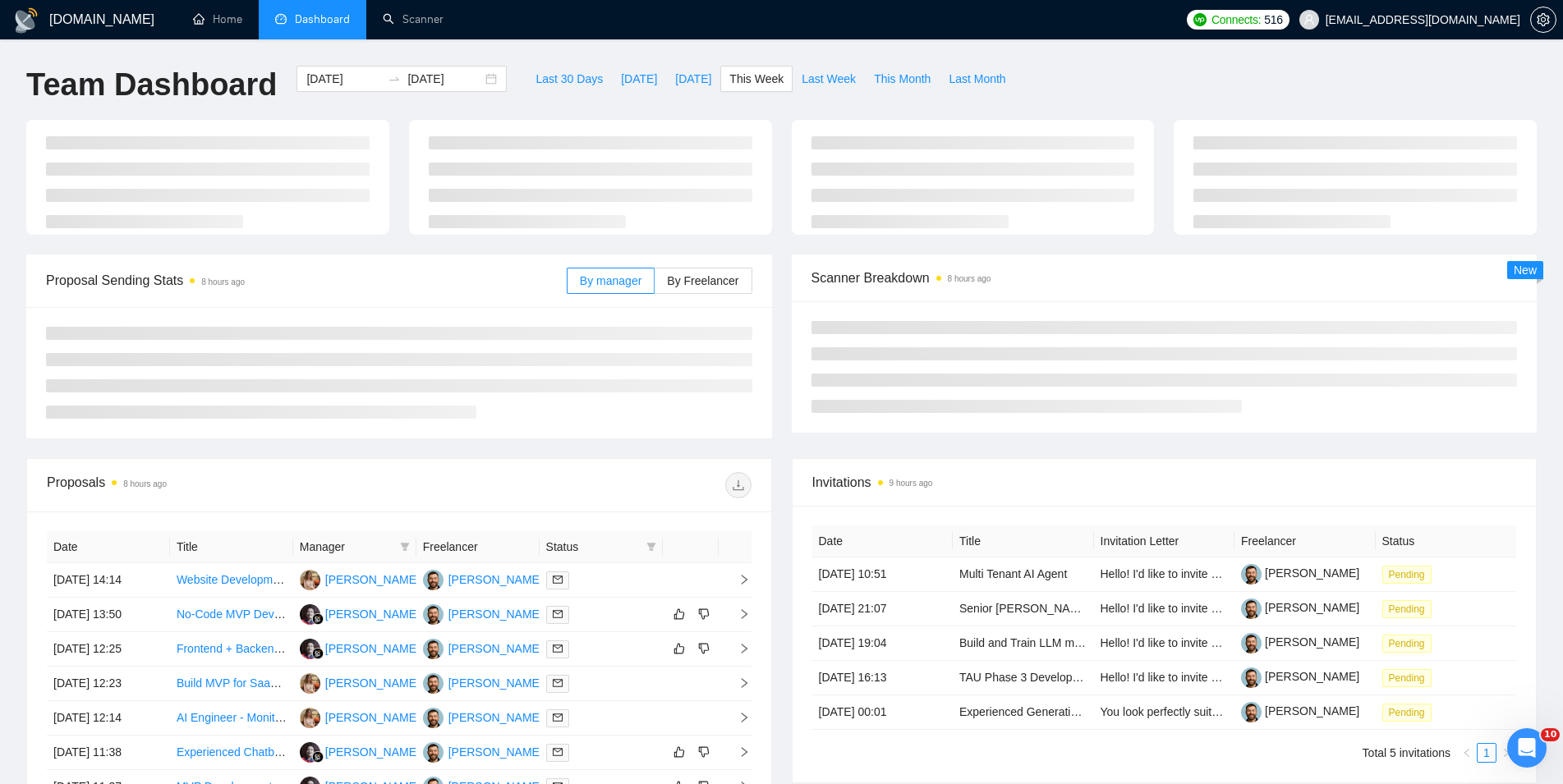
type input "[DATE]"
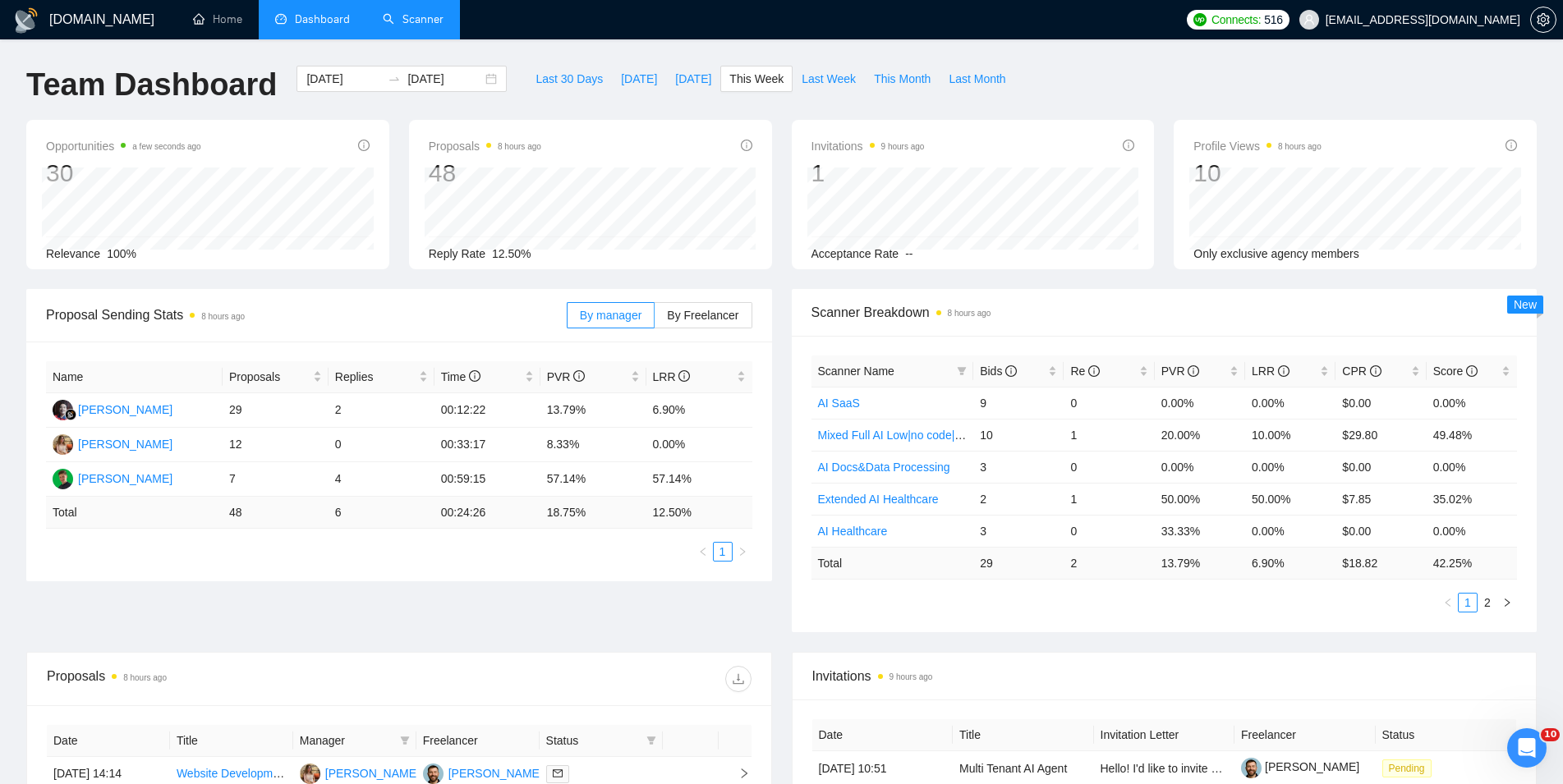
click at [432, 18] on link "Scanner" at bounding box center [414, 19] width 61 height 14
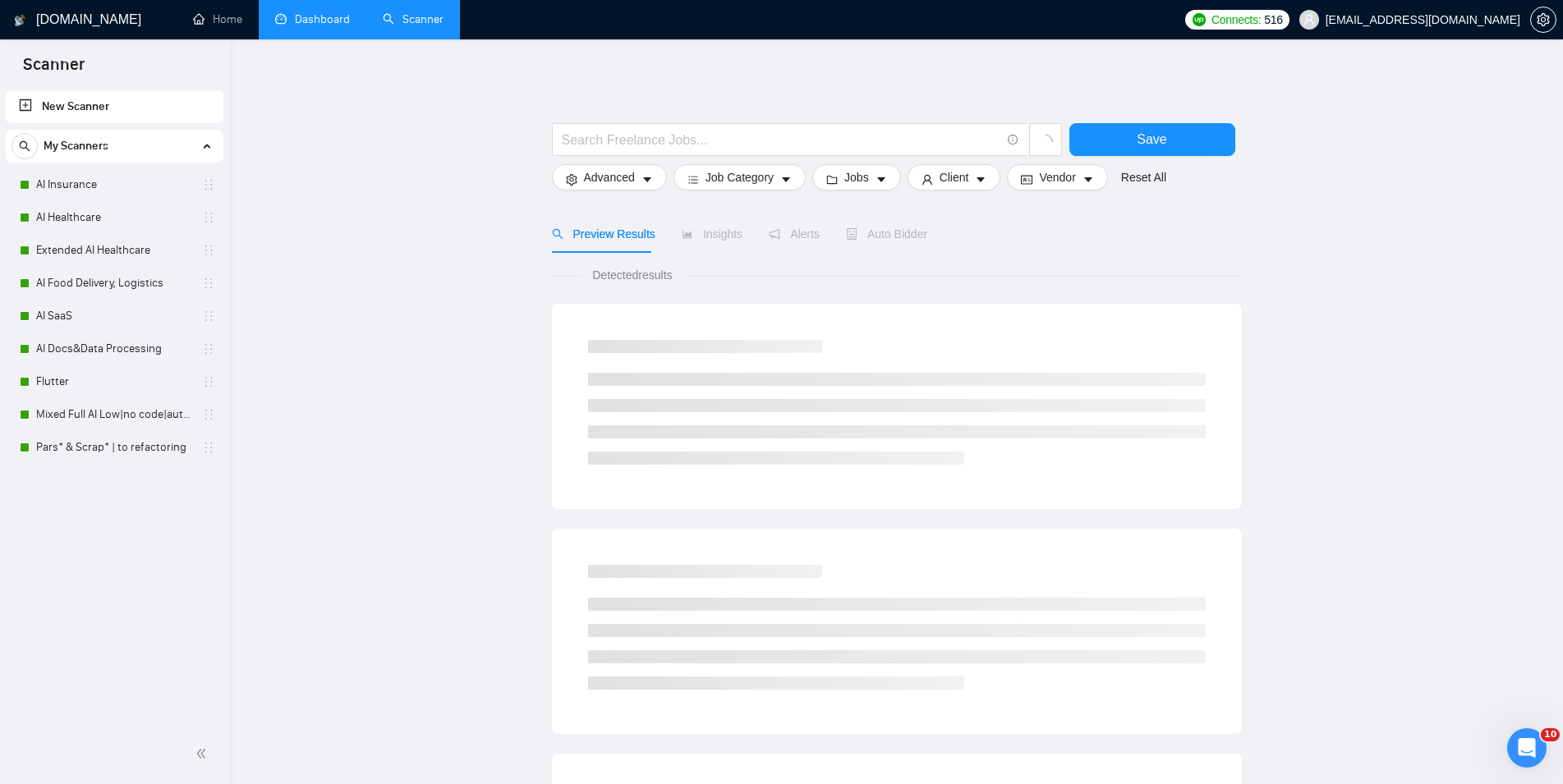
click at [347, 21] on link "Dashboard" at bounding box center [312, 19] width 75 height 14
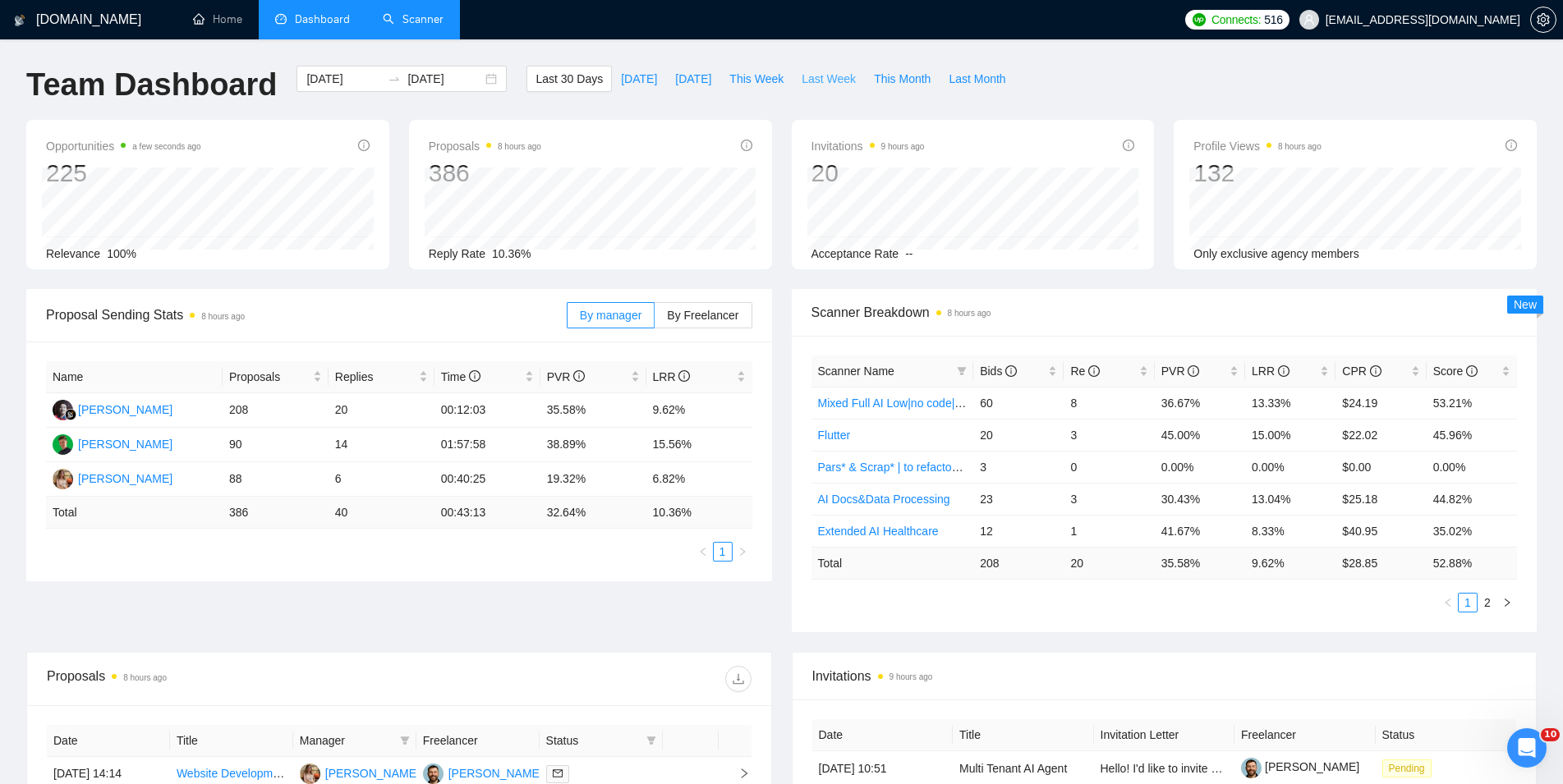
click at [801, 80] on span "Last Week" at bounding box center [828, 79] width 54 height 18
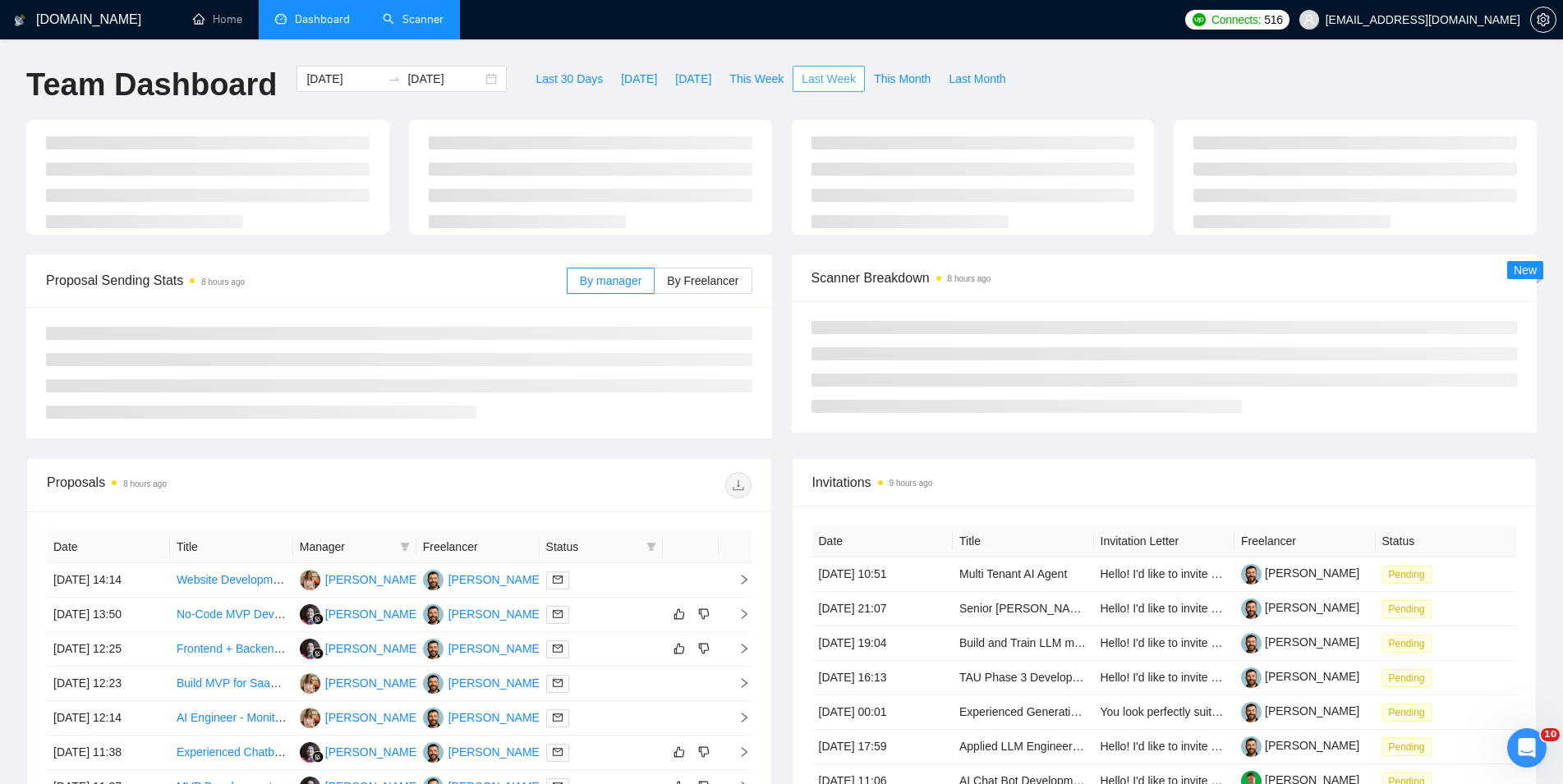
type input "[DATE]"
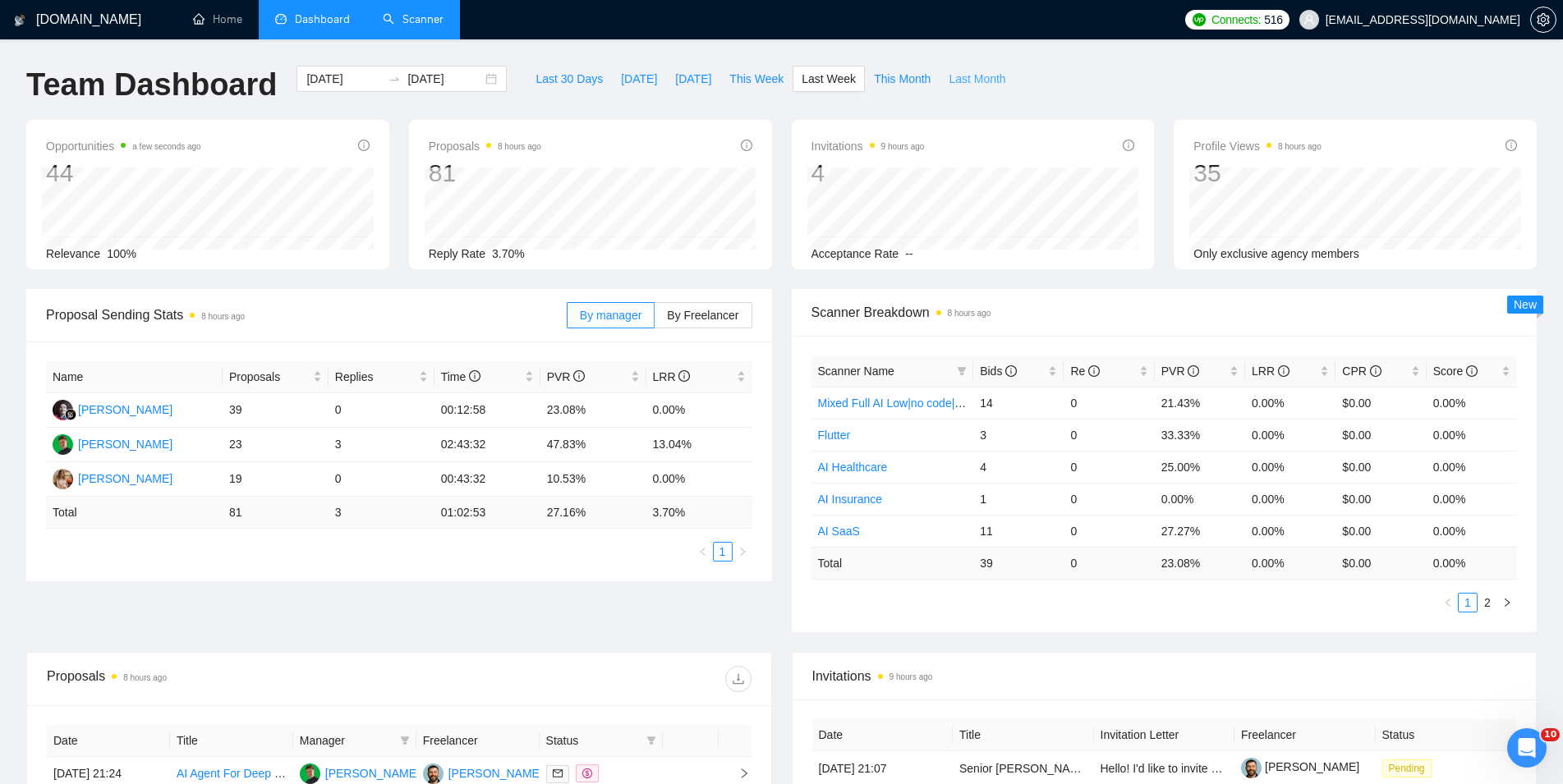
click at [966, 75] on span "Last Month" at bounding box center [977, 79] width 57 height 18
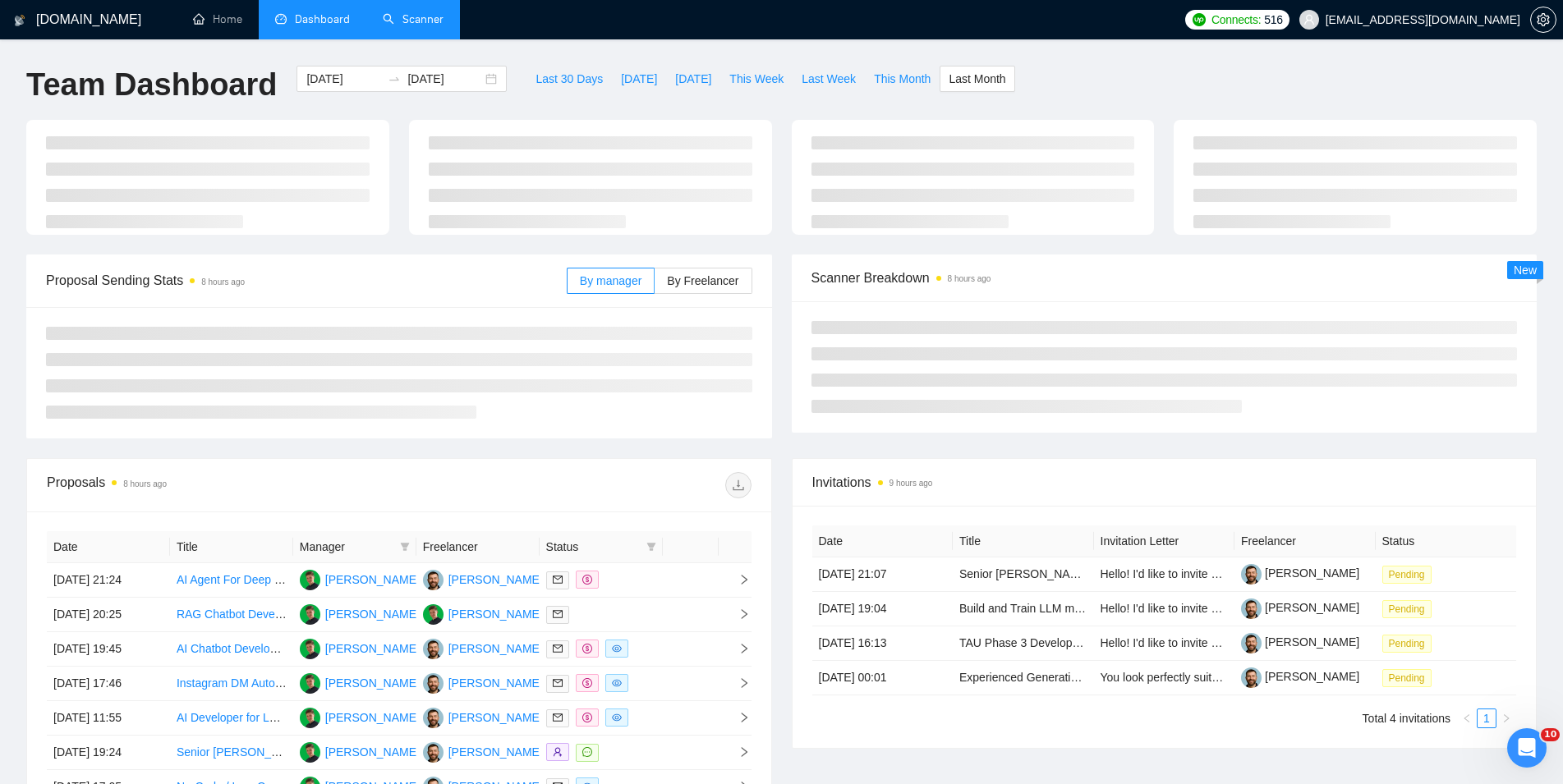
type input "[DATE]"
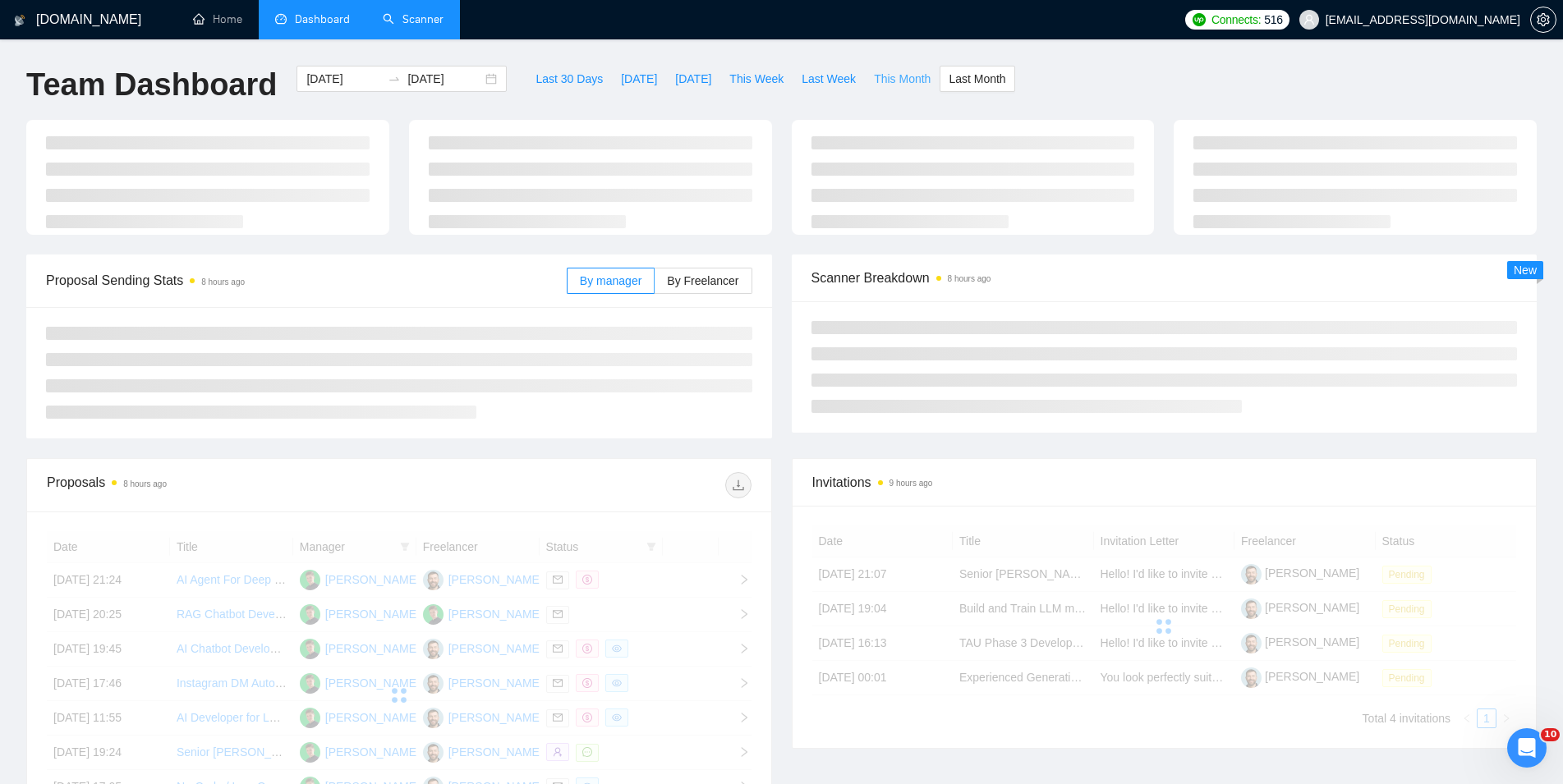
click at [912, 82] on span "This Month" at bounding box center [903, 79] width 57 height 18
type input "[DATE]"
